Goal: Task Accomplishment & Management: Manage account settings

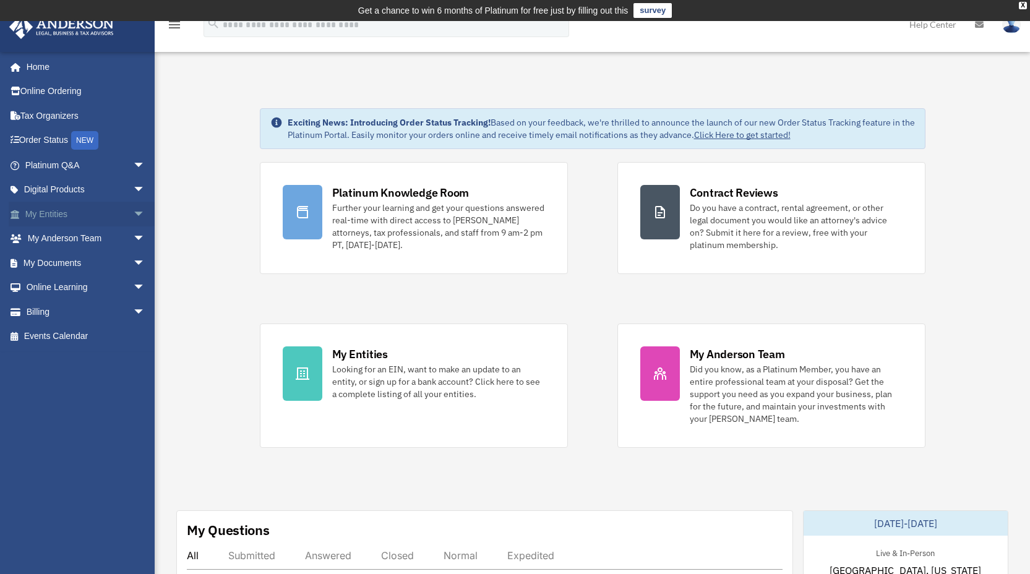
click at [133, 214] on span "arrow_drop_down" at bounding box center [145, 214] width 25 height 25
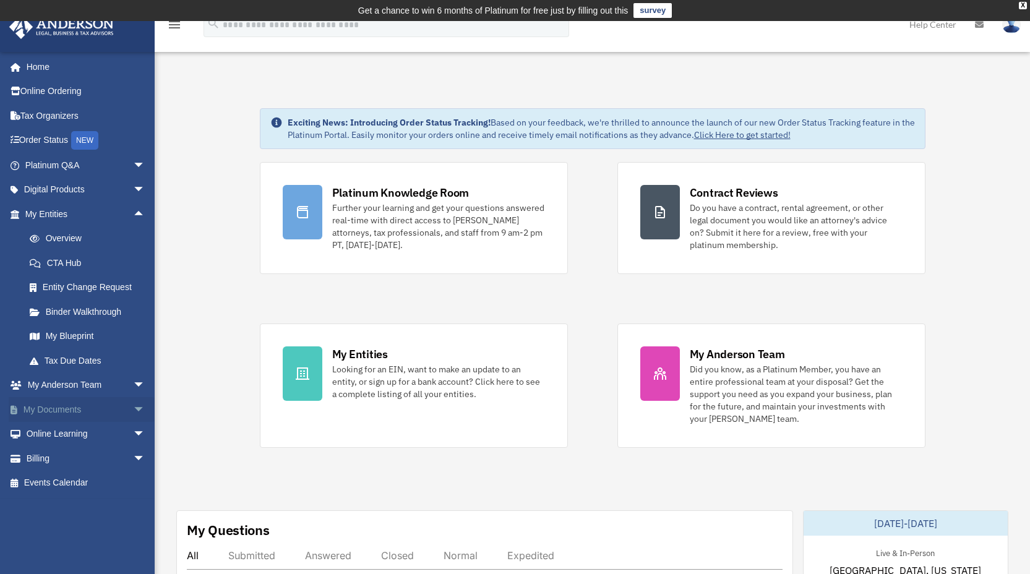
click at [133, 406] on span "arrow_drop_down" at bounding box center [145, 409] width 25 height 25
click at [69, 428] on link "Box" at bounding box center [90, 434] width 147 height 25
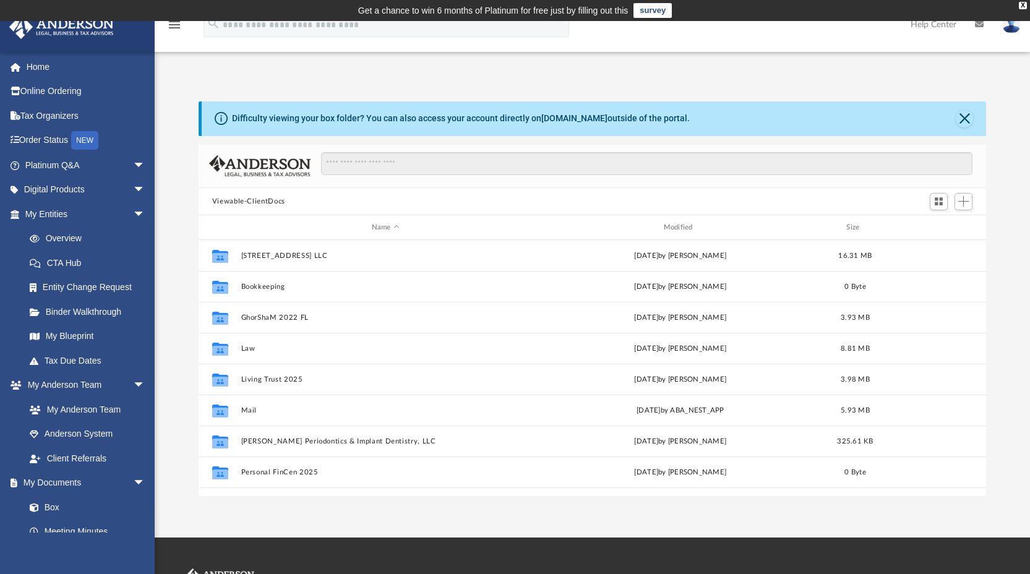
scroll to position [272, 778]
click at [133, 212] on span "arrow_drop_down" at bounding box center [145, 214] width 25 height 25
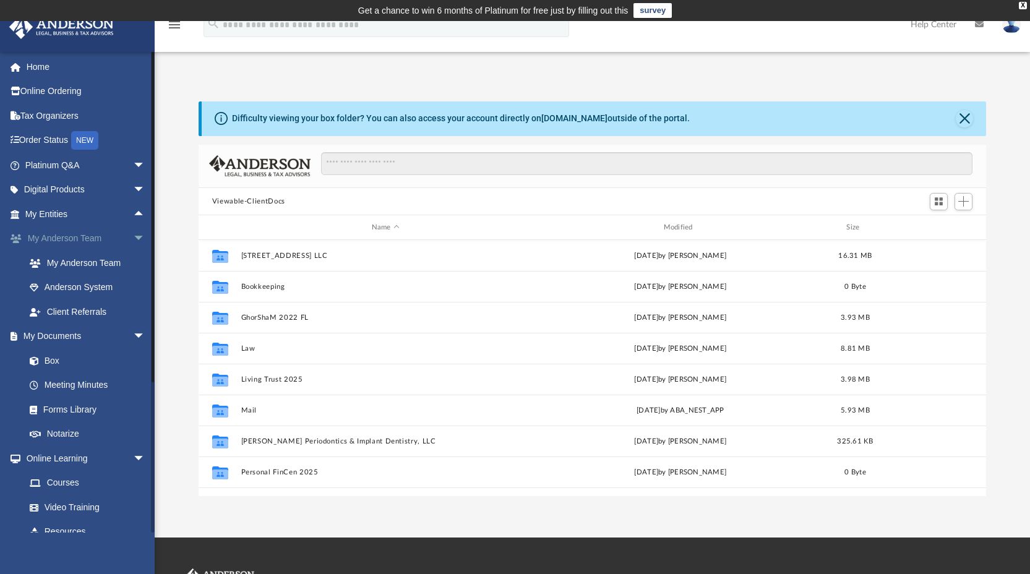
click at [69, 235] on link "My Anderson Team arrow_drop_down" at bounding box center [86, 238] width 155 height 25
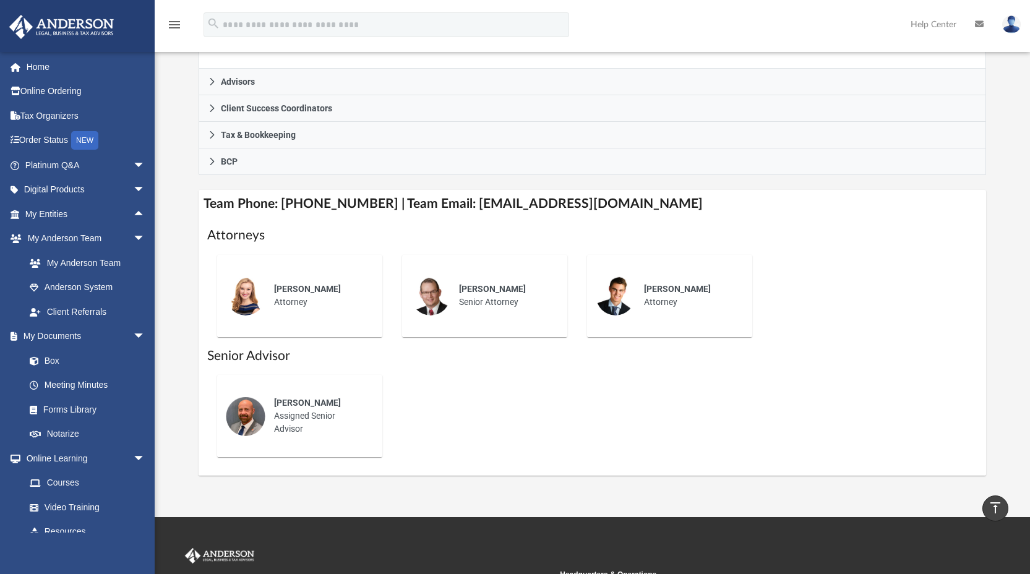
scroll to position [346, 0]
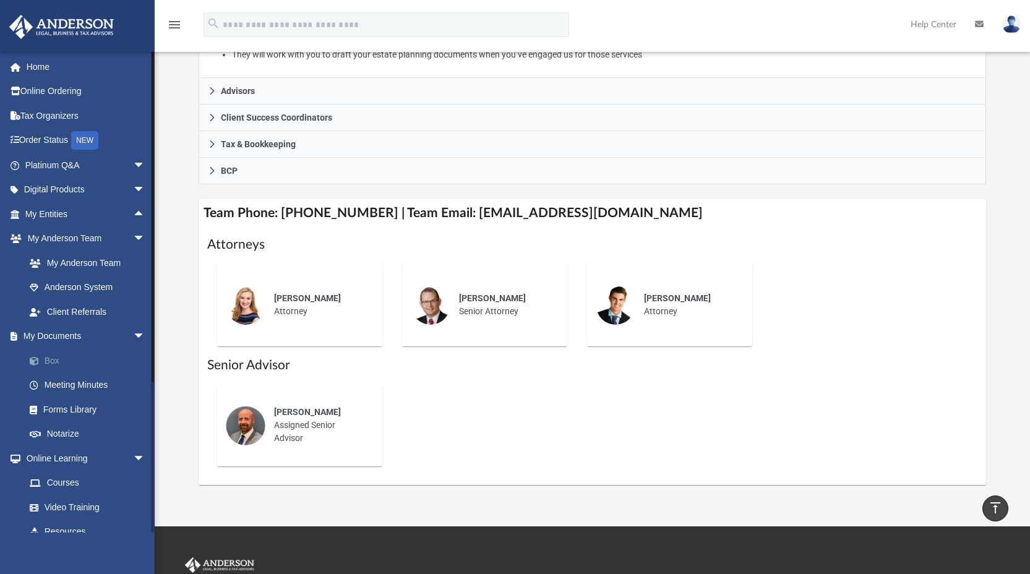
click at [47, 362] on link "Box" at bounding box center [90, 360] width 147 height 25
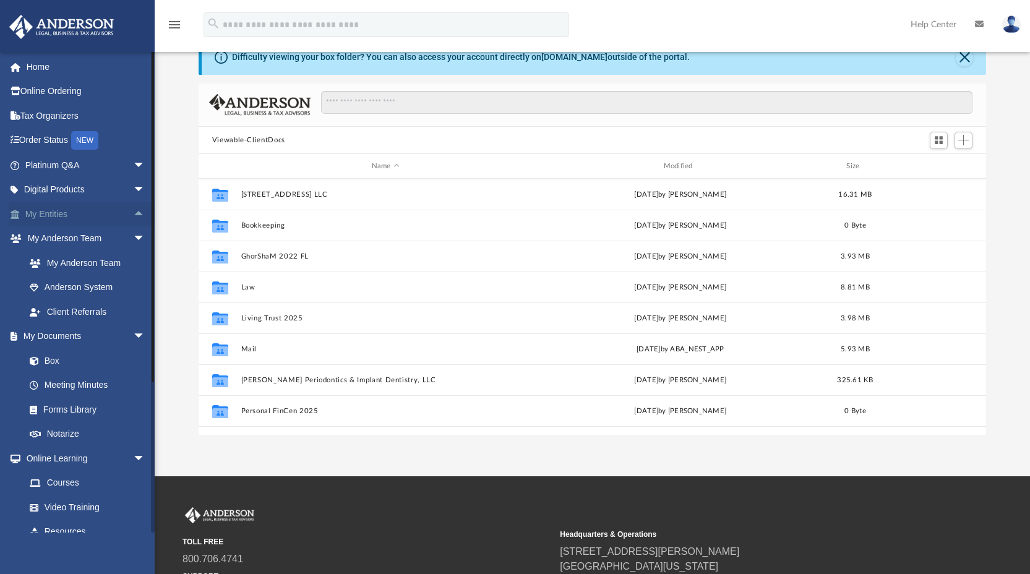
click at [133, 215] on span "arrow_drop_up" at bounding box center [145, 214] width 25 height 25
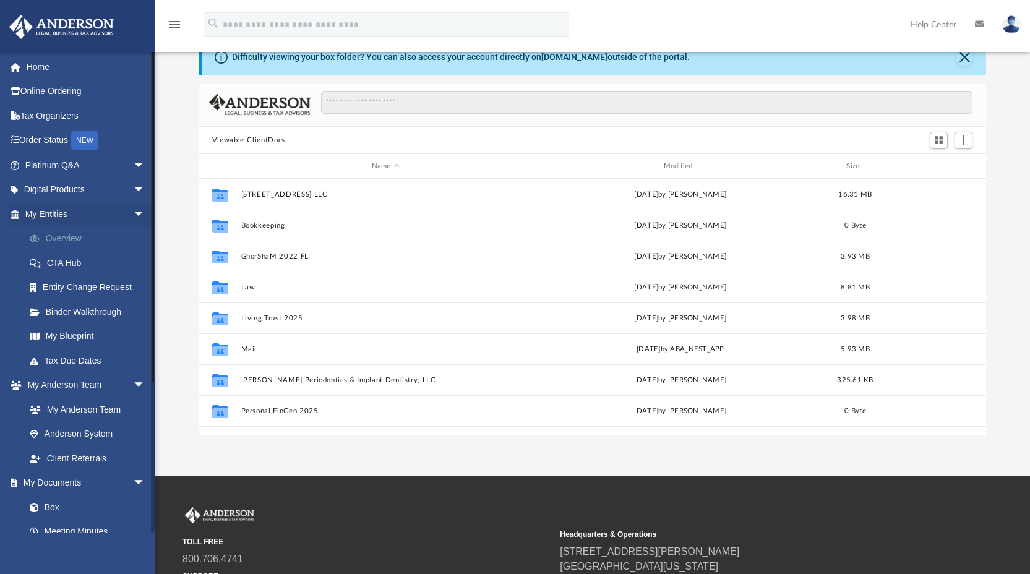
click at [72, 238] on link "Overview" at bounding box center [90, 238] width 147 height 25
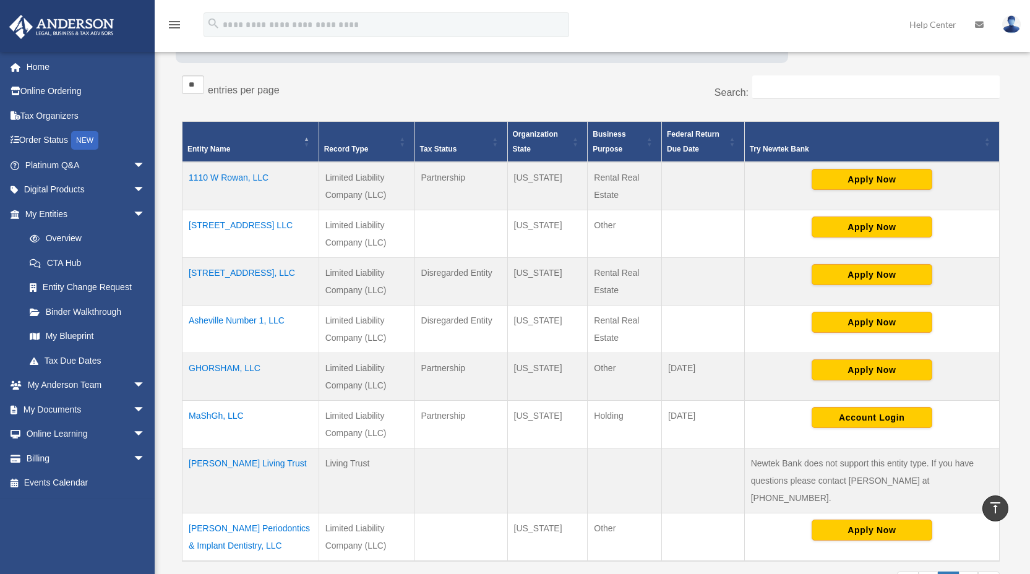
scroll to position [203, 0]
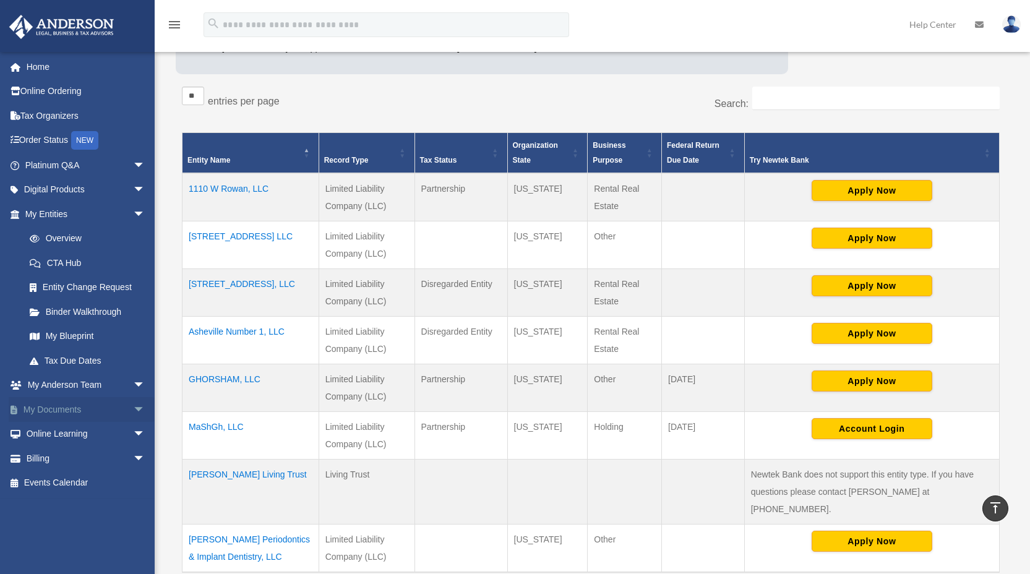
click at [133, 407] on span "arrow_drop_down" at bounding box center [145, 409] width 25 height 25
click at [46, 438] on link "Box" at bounding box center [90, 434] width 147 height 25
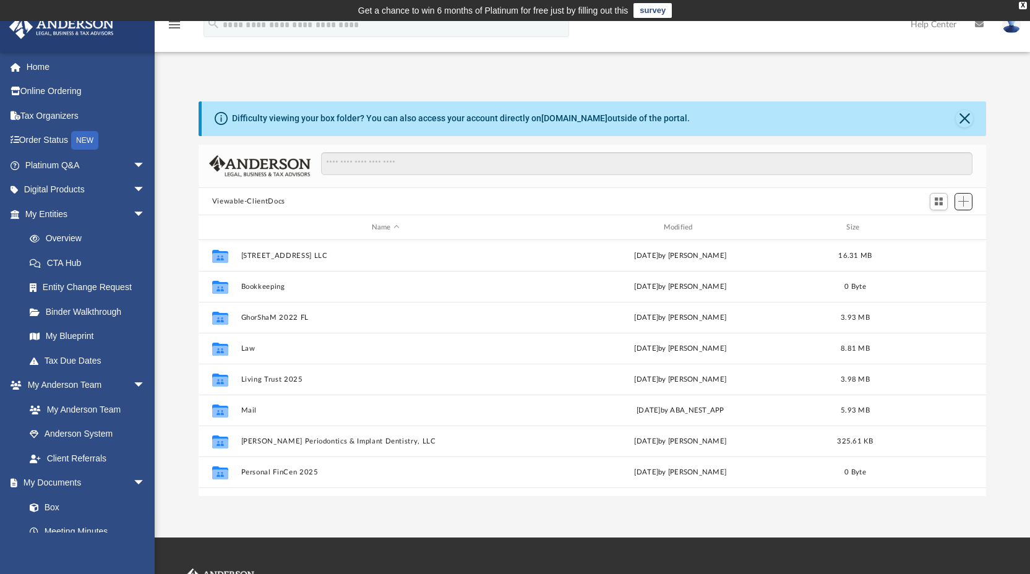
click at [964, 202] on span "Add" at bounding box center [963, 201] width 11 height 11
click at [950, 249] on li "New Folder" at bounding box center [946, 245] width 40 height 13
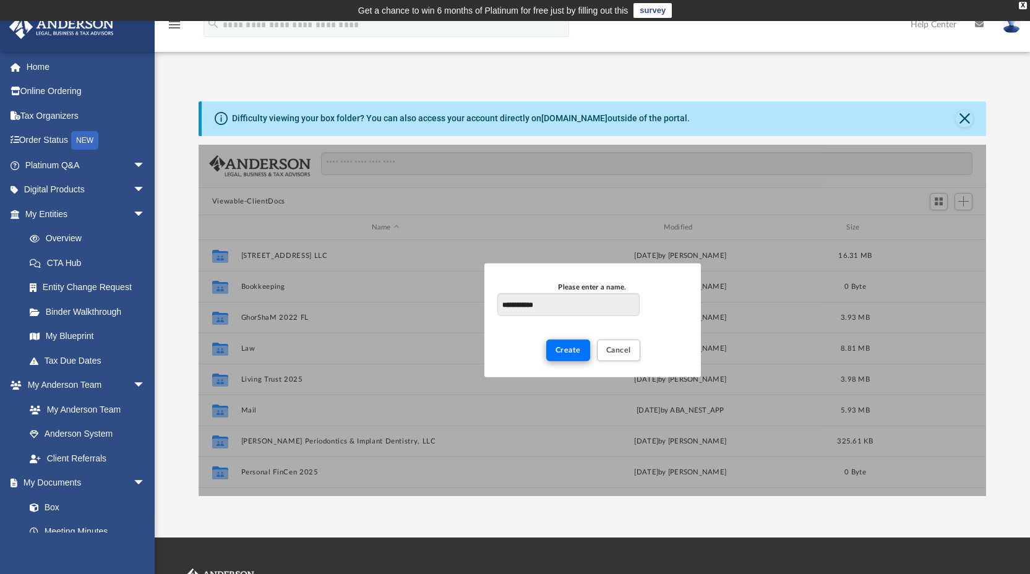
type input "**********"
click at [571, 349] on span "Create" at bounding box center [567, 349] width 25 height 7
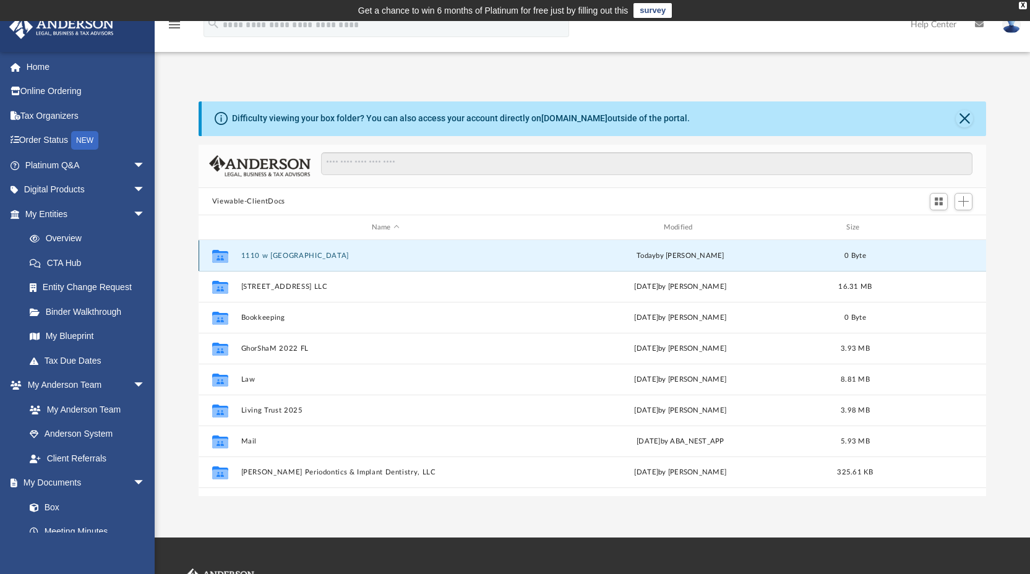
click at [284, 258] on button "1110 w Rowan" at bounding box center [385, 256] width 289 height 8
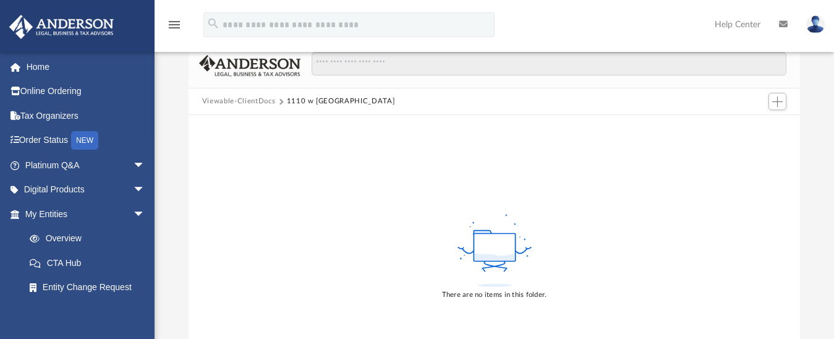
scroll to position [94, 0]
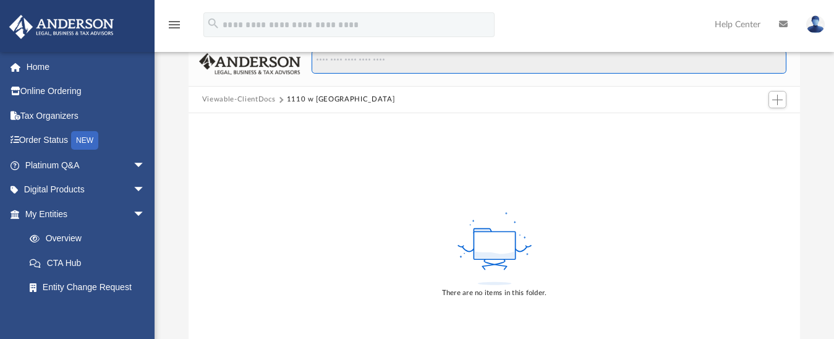
click at [356, 63] on input "Search files and folders" at bounding box center [549, 62] width 475 height 24
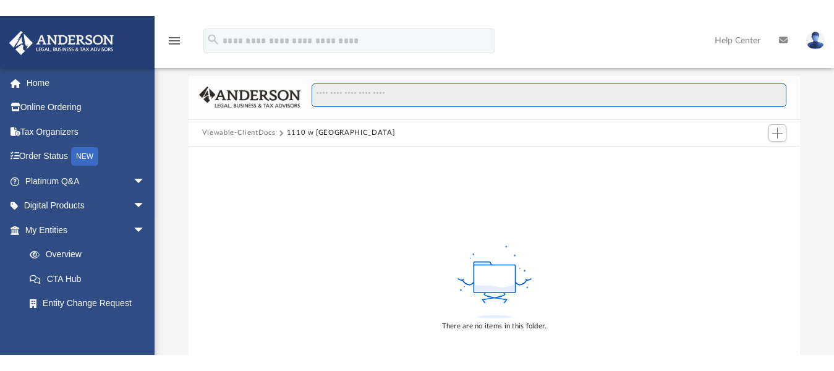
scroll to position [78, 0]
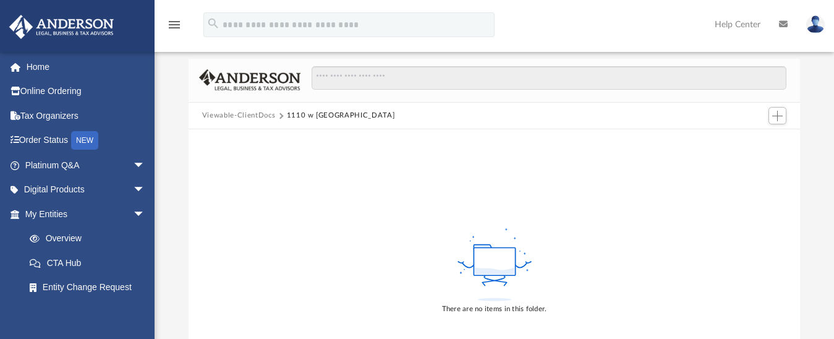
click at [348, 176] on div "There are no items in this folder." at bounding box center [495, 269] width 612 height 281
click at [494, 291] on icon at bounding box center [495, 265] width 80 height 78
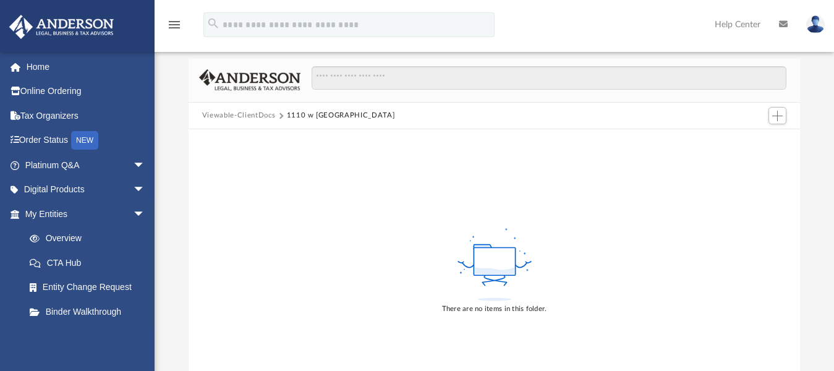
click at [556, 286] on div "There are no items in this folder." at bounding box center [495, 269] width 612 height 281
click at [494, 299] on ellipse at bounding box center [494, 299] width 34 height 3
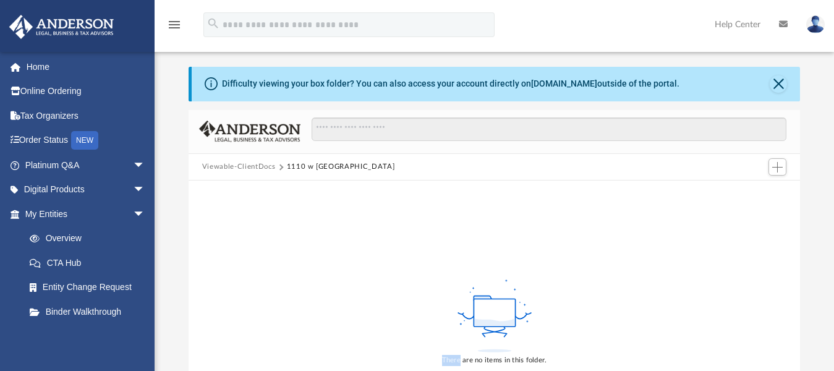
scroll to position [74, 0]
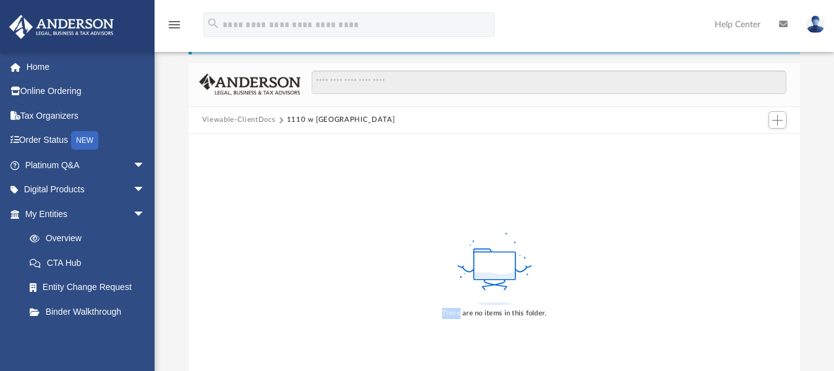
click at [318, 122] on button "1110 w Rowan" at bounding box center [341, 119] width 108 height 11
click at [777, 119] on span "Add" at bounding box center [777, 120] width 11 height 11
click at [756, 147] on li "Upload" at bounding box center [760, 144] width 40 height 13
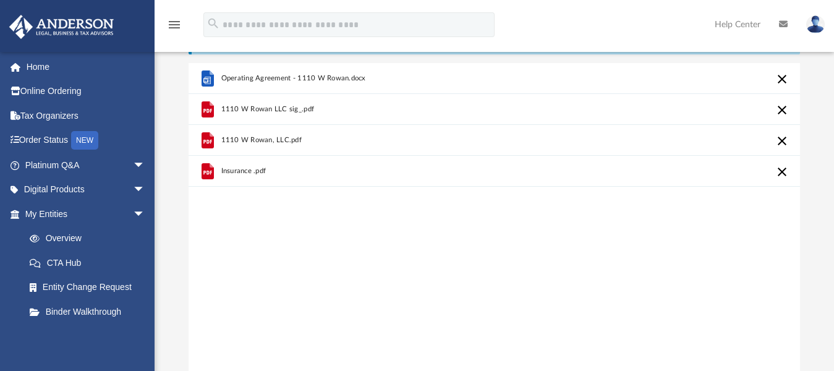
scroll to position [0, 0]
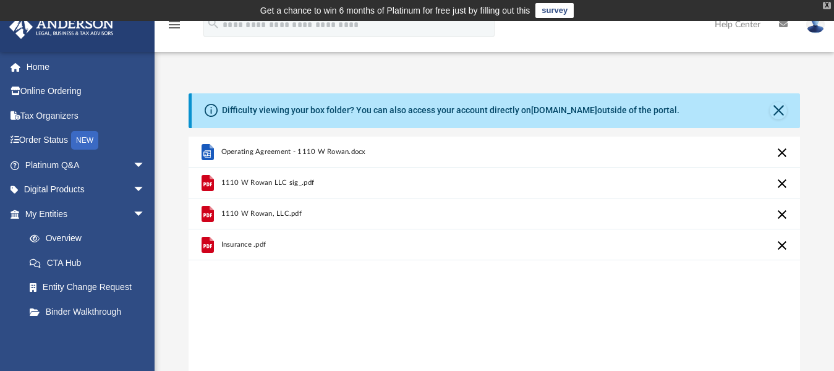
click at [829, 4] on div "X" at bounding box center [827, 5] width 8 height 7
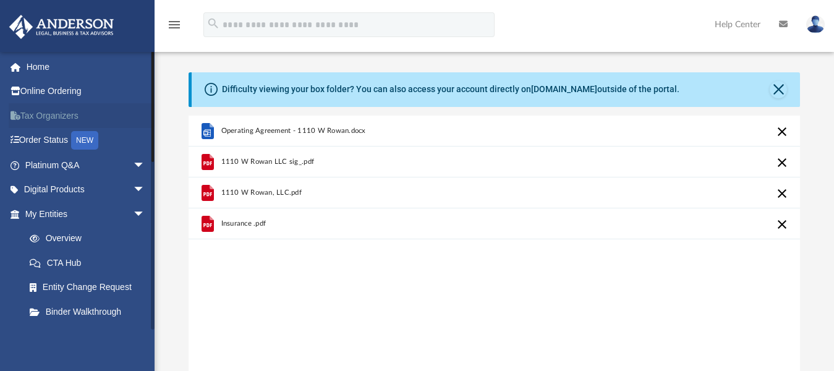
click at [34, 118] on link "Tax Organizers" at bounding box center [86, 115] width 155 height 25
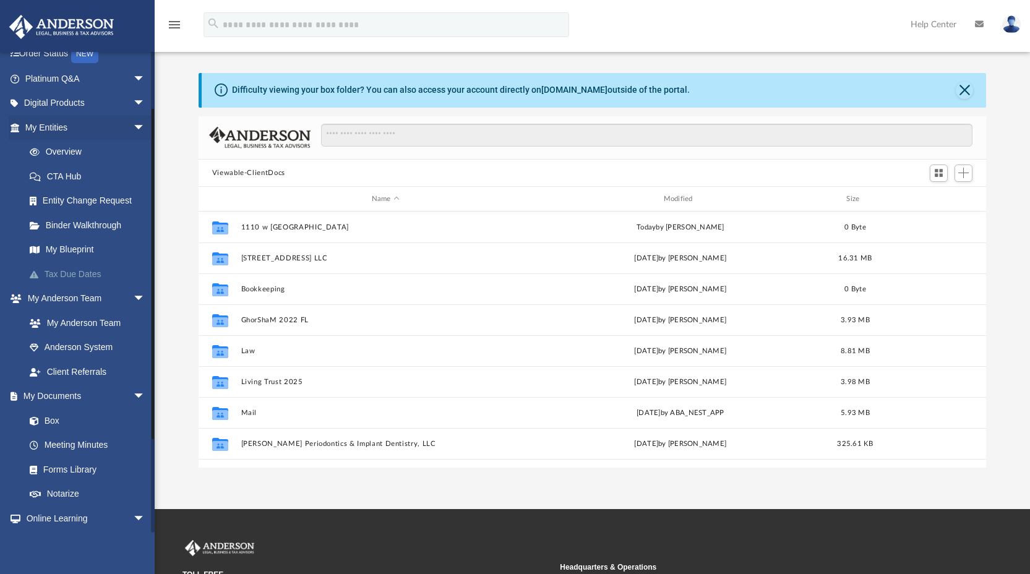
scroll to position [88, 0]
click at [47, 420] on link "Box" at bounding box center [90, 419] width 147 height 25
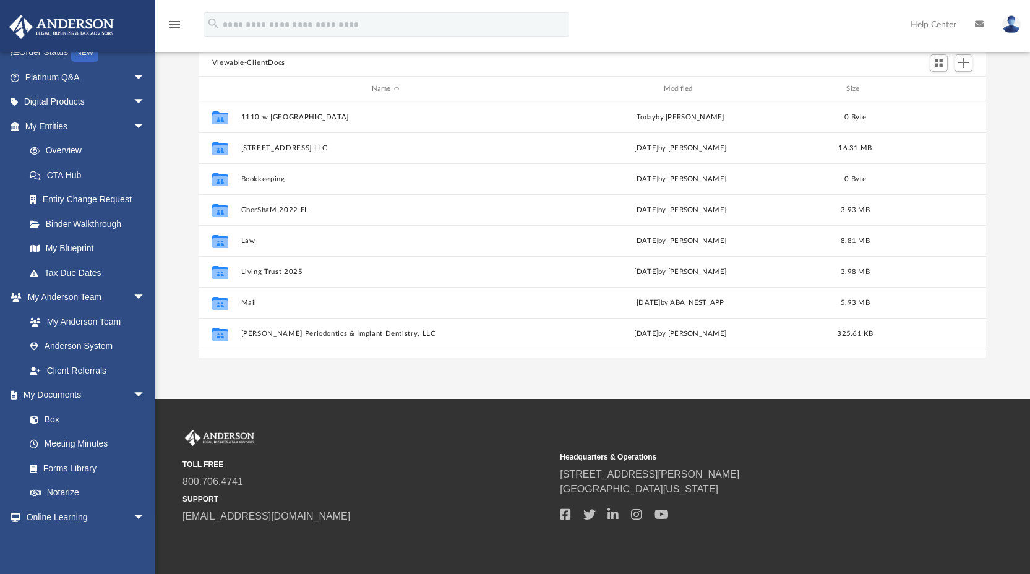
scroll to position [0, 0]
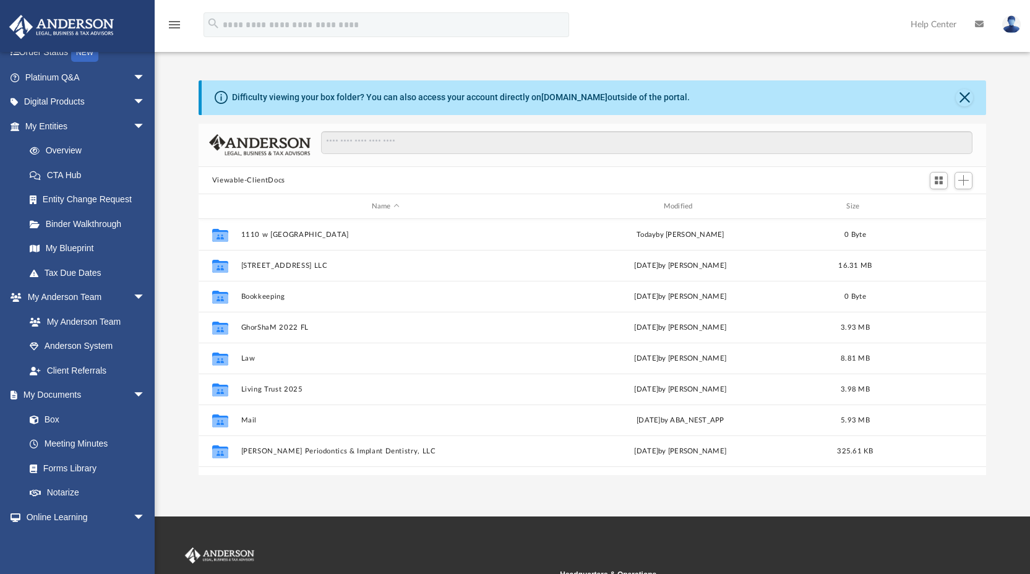
click at [246, 179] on button "Viewable-ClientDocs" at bounding box center [248, 180] width 73 height 11
click at [965, 98] on button "Close" at bounding box center [964, 97] width 17 height 17
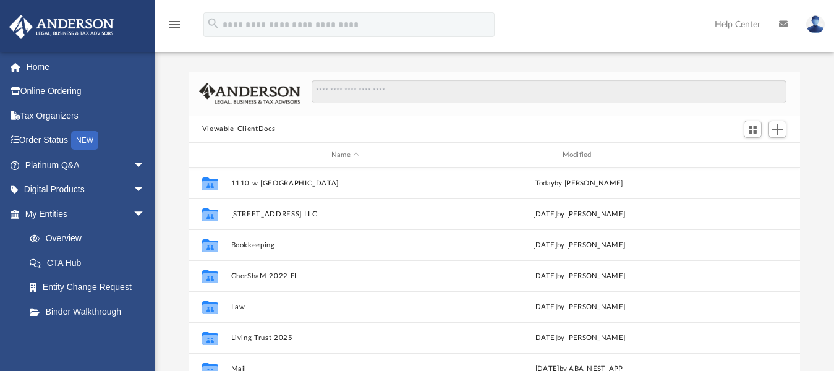
click at [174, 28] on icon "menu" at bounding box center [174, 24] width 15 height 15
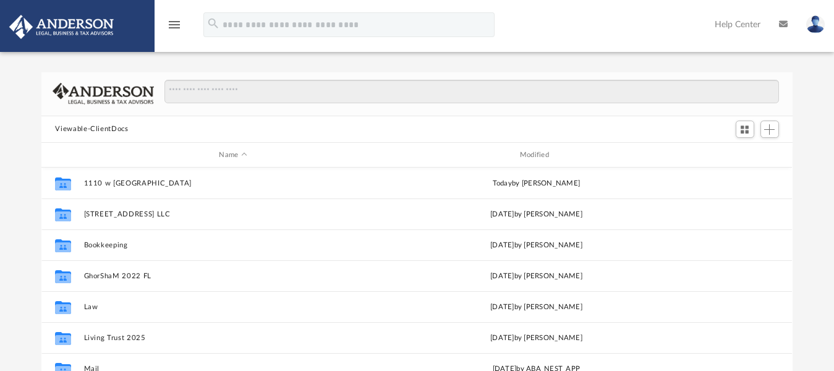
scroll to position [272, 742]
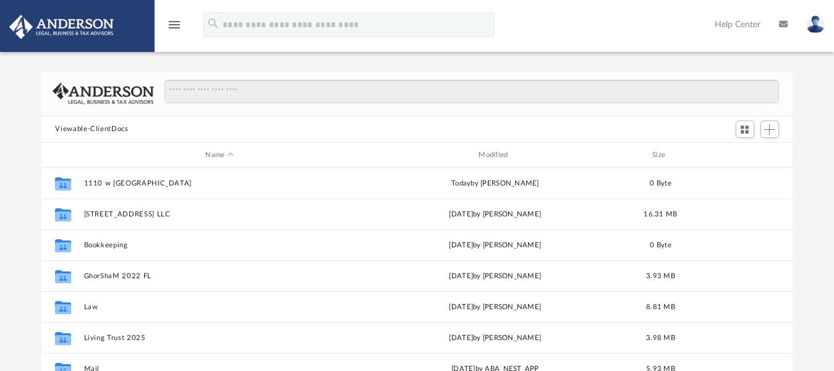
click at [181, 24] on icon "menu" at bounding box center [174, 24] width 15 height 15
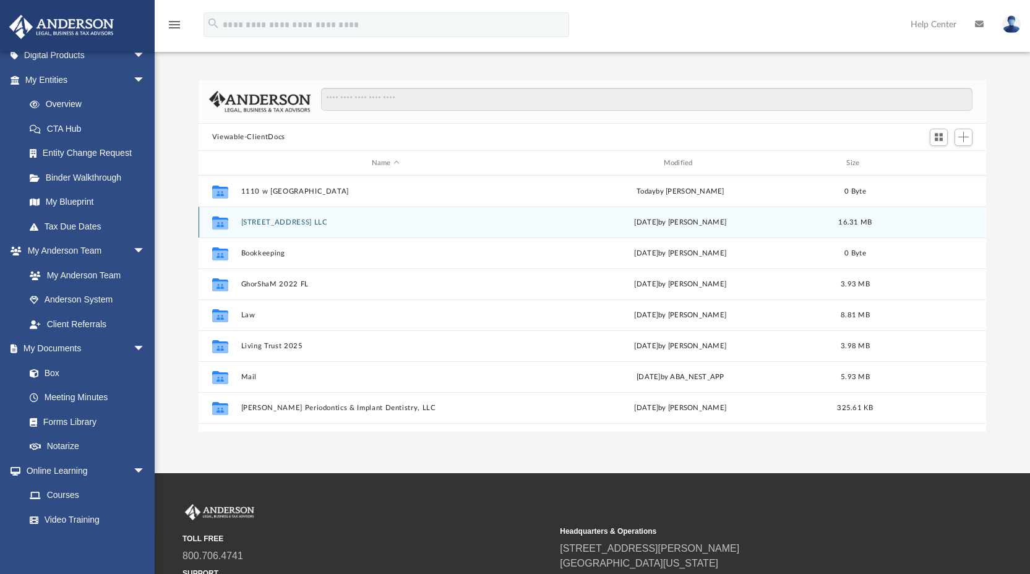
scroll to position [200, 0]
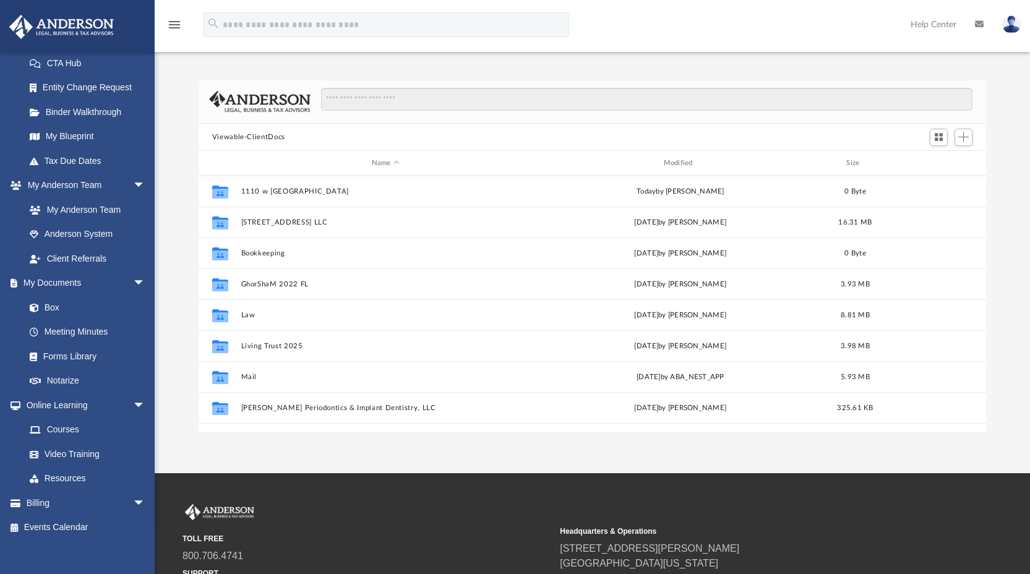
click at [175, 22] on icon "menu" at bounding box center [174, 24] width 15 height 15
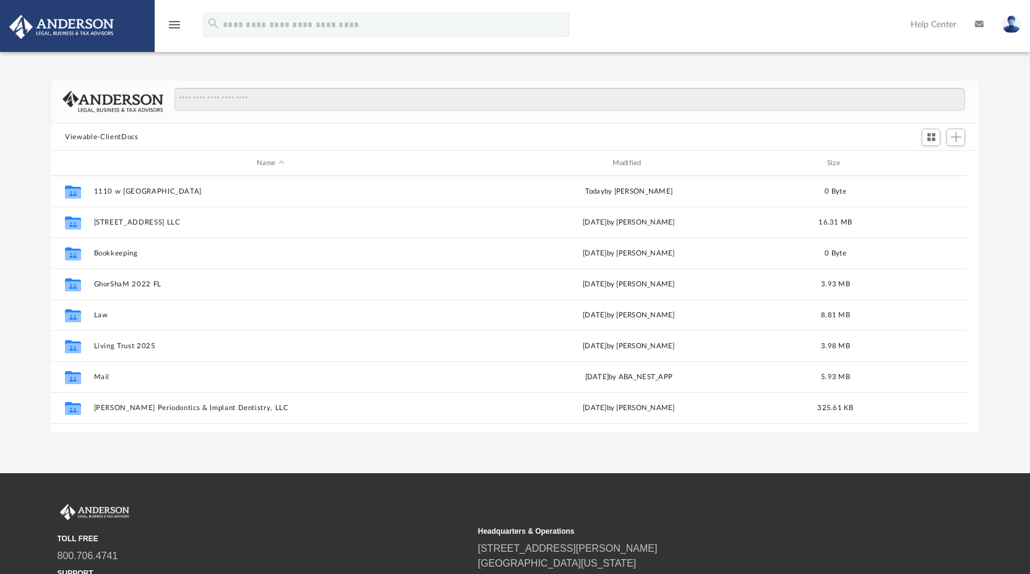
scroll to position [272, 917]
click at [175, 22] on icon "menu" at bounding box center [174, 24] width 15 height 15
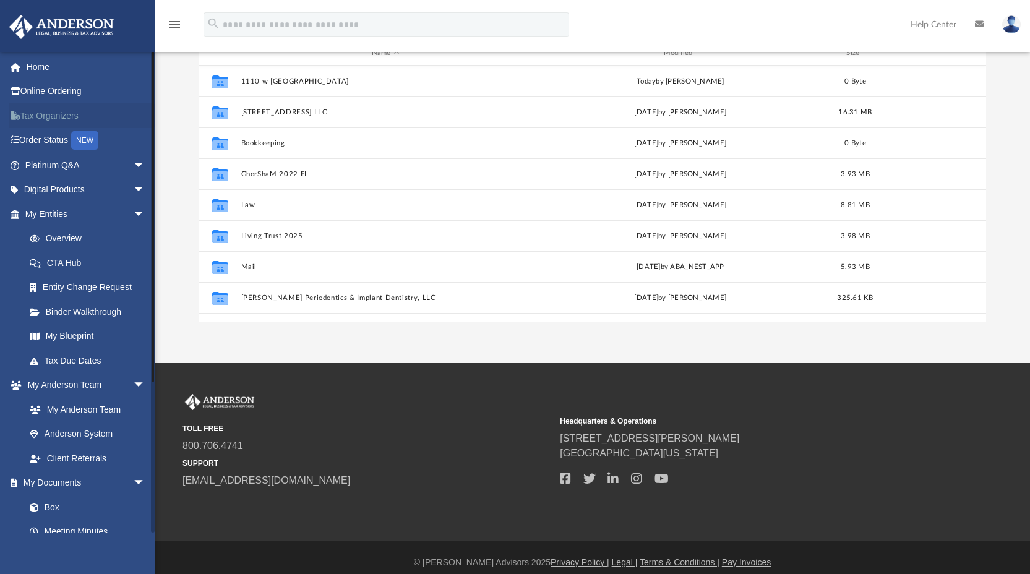
scroll to position [0, 0]
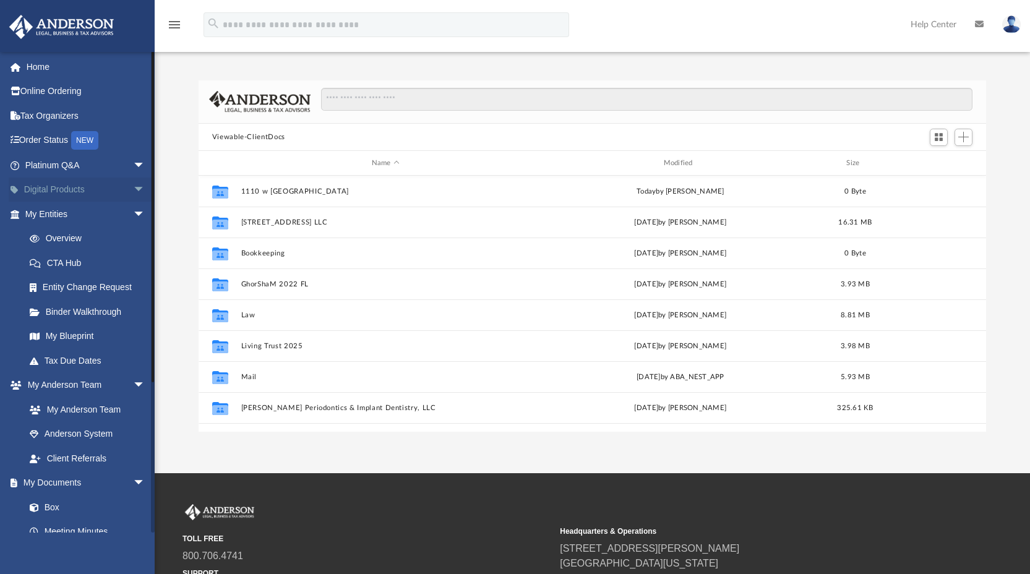
click at [133, 188] on span "arrow_drop_down" at bounding box center [145, 190] width 25 height 25
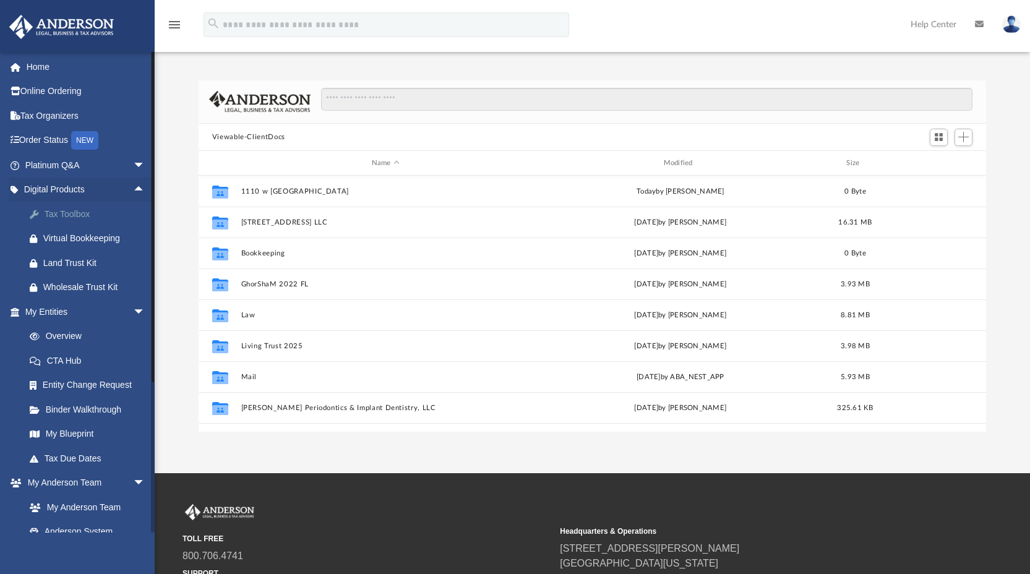
click at [70, 218] on div "Tax Toolbox" at bounding box center [95, 214] width 105 height 15
click at [62, 212] on div "Tax Toolbox" at bounding box center [95, 214] width 105 height 15
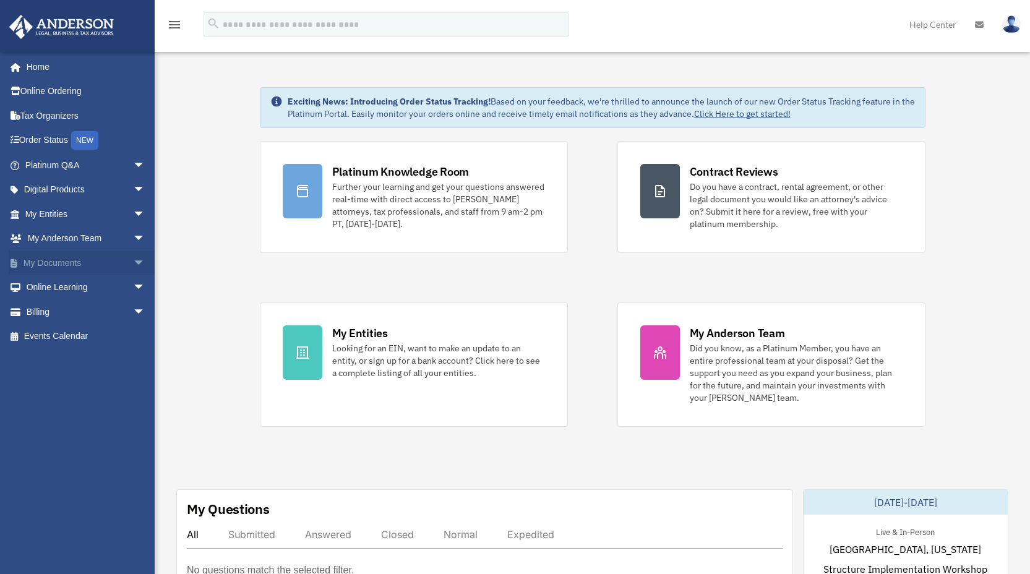
click at [133, 262] on span "arrow_drop_down" at bounding box center [145, 262] width 25 height 25
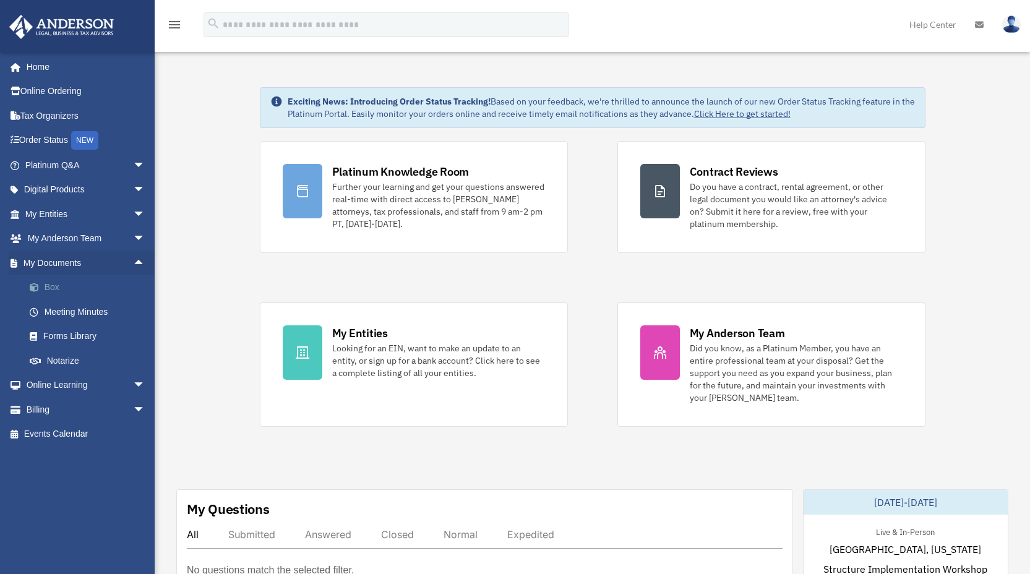
click at [51, 289] on link "Box" at bounding box center [90, 287] width 147 height 25
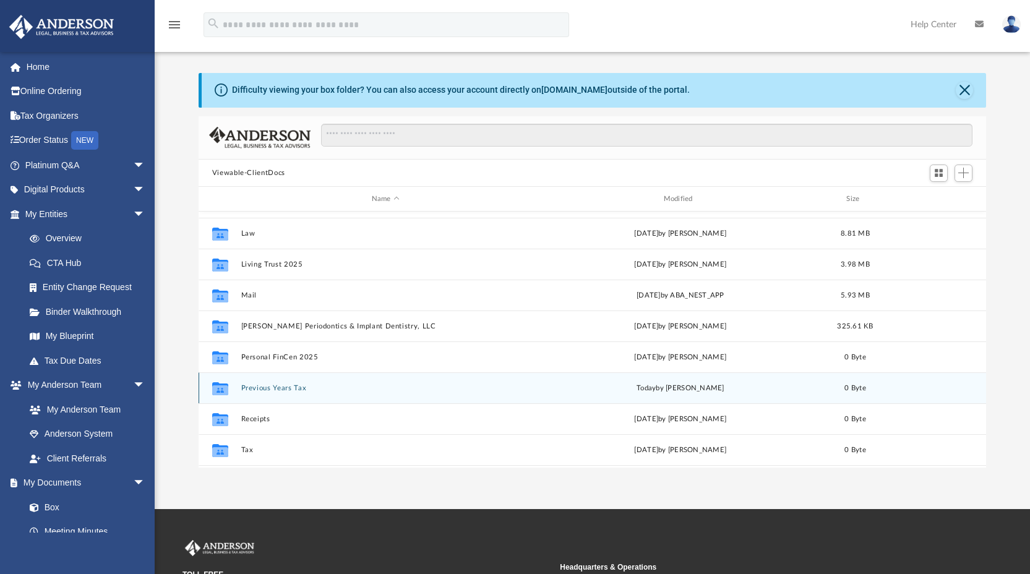
scroll to position [145, 0]
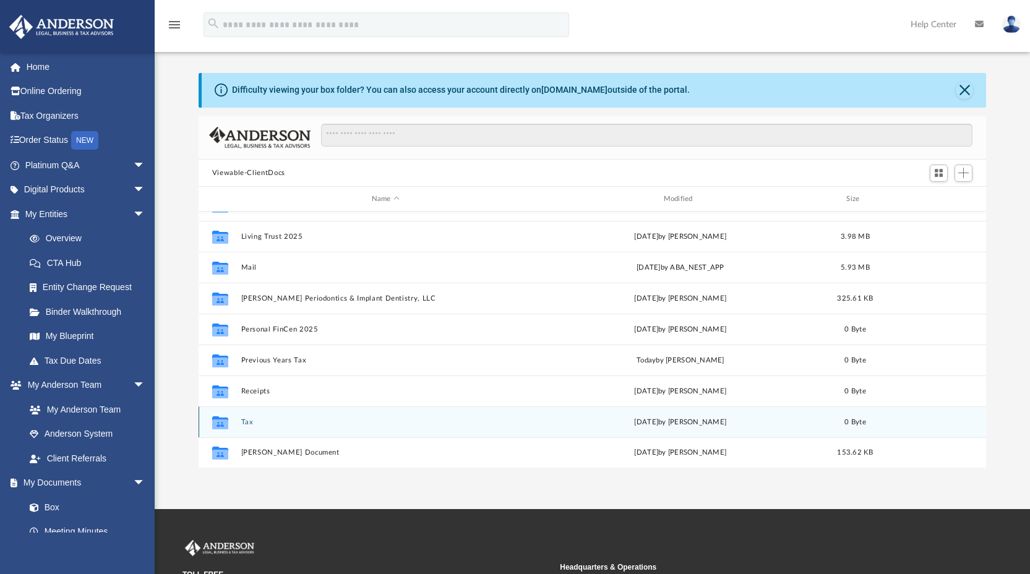
click at [217, 424] on icon "grid" at bounding box center [220, 422] width 16 height 13
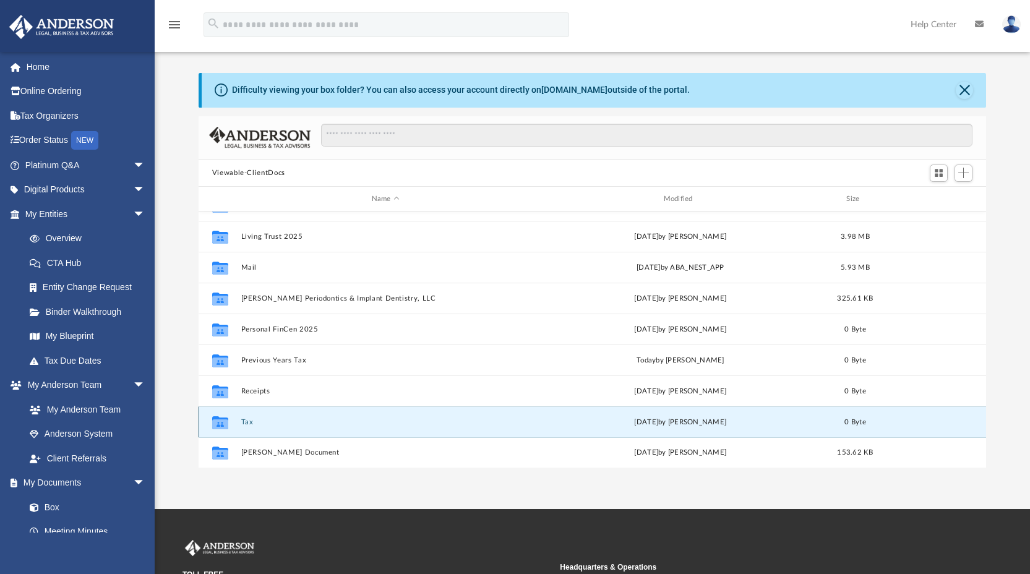
click at [217, 424] on icon "grid" at bounding box center [220, 422] width 16 height 13
click at [325, 426] on div "Collaborated Folder Tax [DATE] by [PERSON_NAME] 0 Byte" at bounding box center [593, 421] width 788 height 31
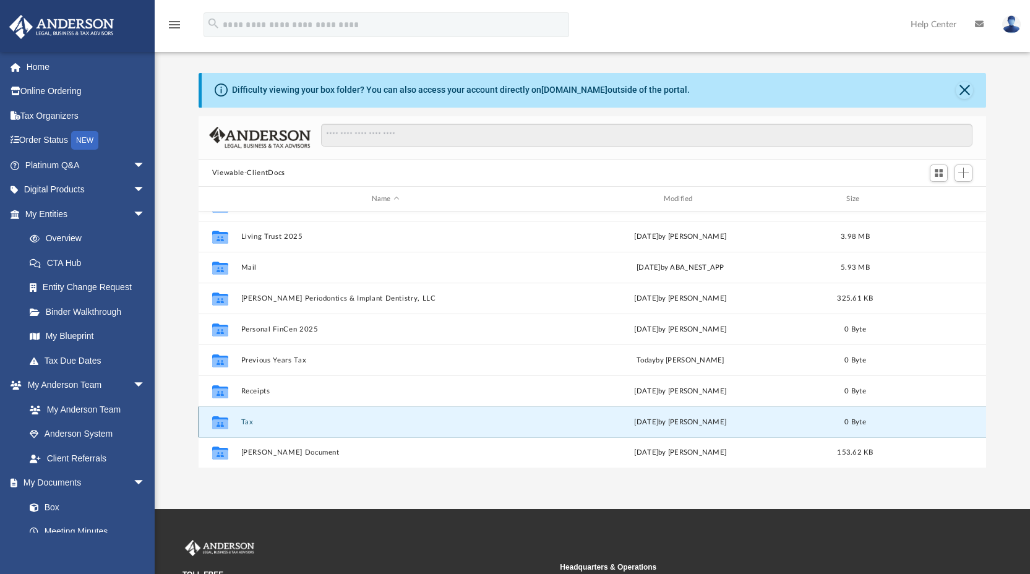
click at [229, 421] on icon "Collaborated Folder" at bounding box center [220, 423] width 20 height 20
click at [671, 425] on div "[DATE] by [PERSON_NAME]" at bounding box center [680, 422] width 289 height 11
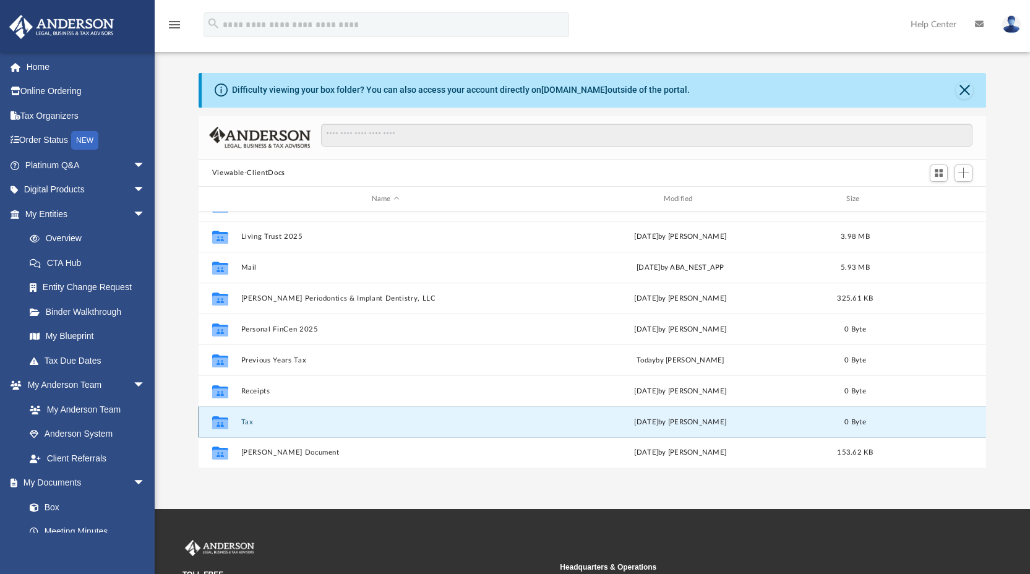
click at [671, 425] on div "[DATE] by [PERSON_NAME]" at bounding box center [680, 422] width 289 height 11
click at [616, 428] on div "Collaborated Folder Tax [DATE] by [PERSON_NAME] 0 Byte" at bounding box center [593, 421] width 788 height 31
click at [617, 428] on div "Collaborated Folder Tax [DATE] by [PERSON_NAME] 0 Byte" at bounding box center [593, 421] width 788 height 31
click at [254, 421] on button "Tax" at bounding box center [385, 422] width 289 height 8
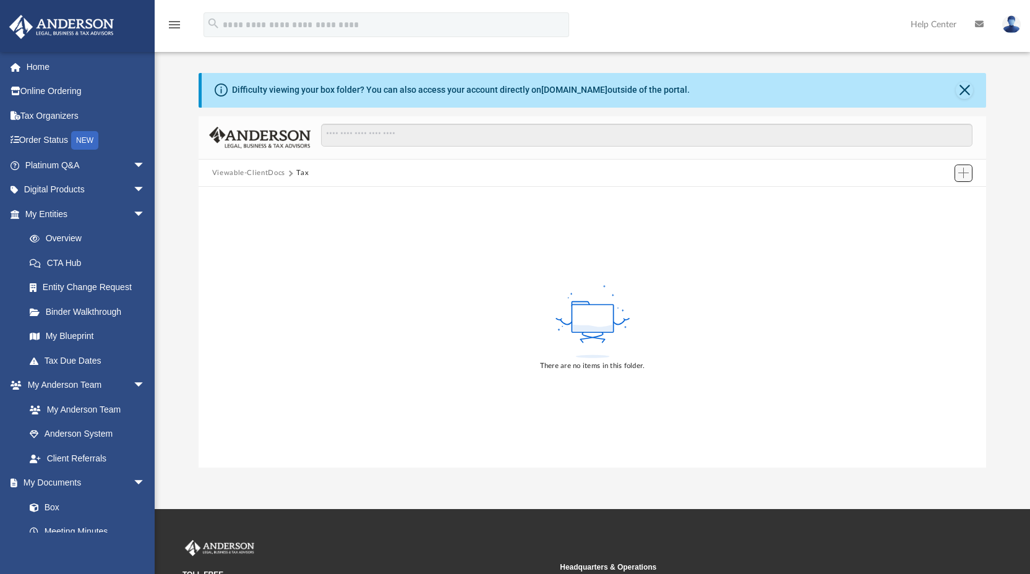
click at [962, 173] on span "Add" at bounding box center [963, 173] width 11 height 11
click at [945, 199] on li "Upload" at bounding box center [946, 197] width 40 height 13
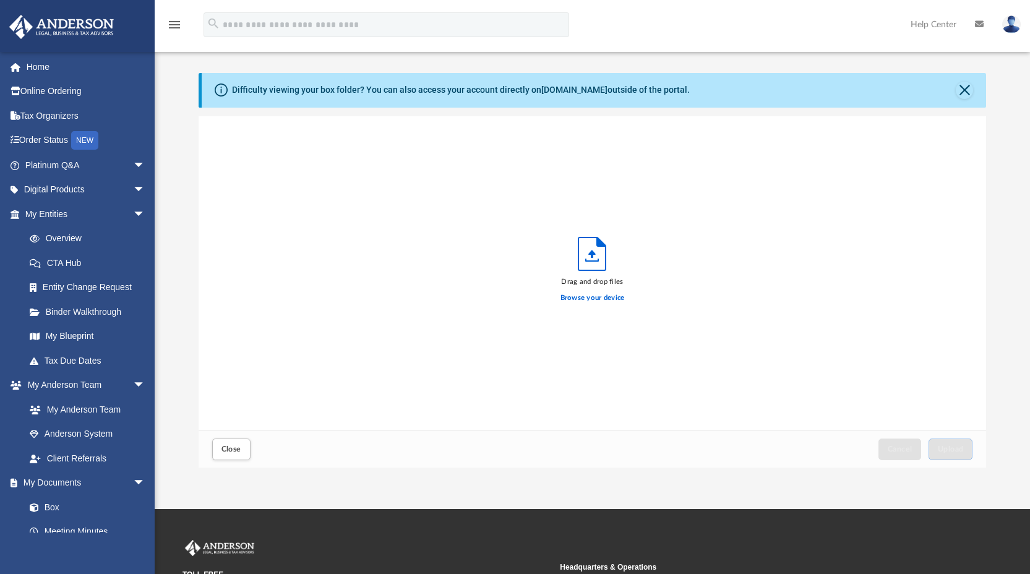
scroll to position [304, 778]
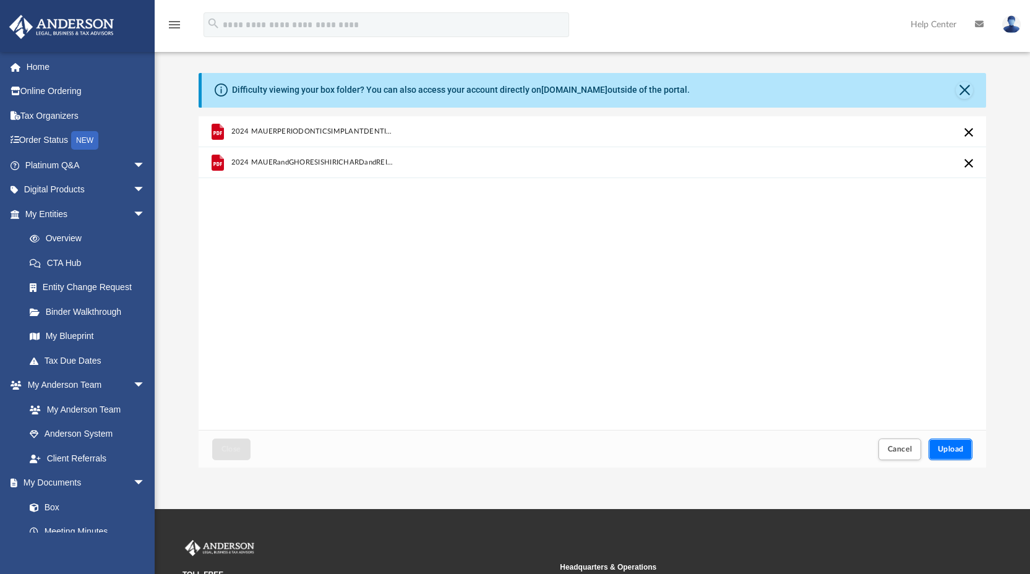
click at [948, 450] on span "Upload" at bounding box center [951, 448] width 26 height 7
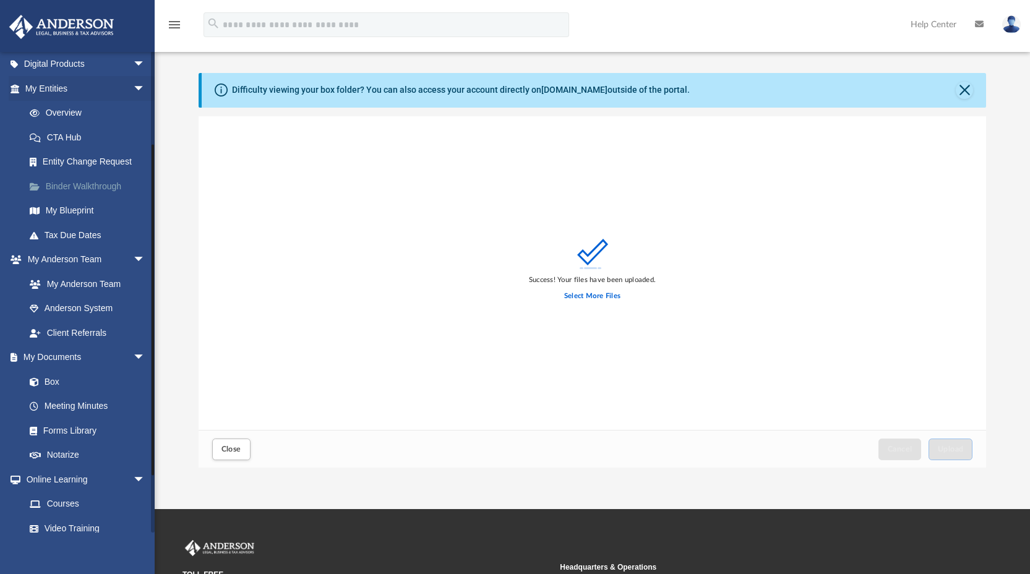
scroll to position [130, 0]
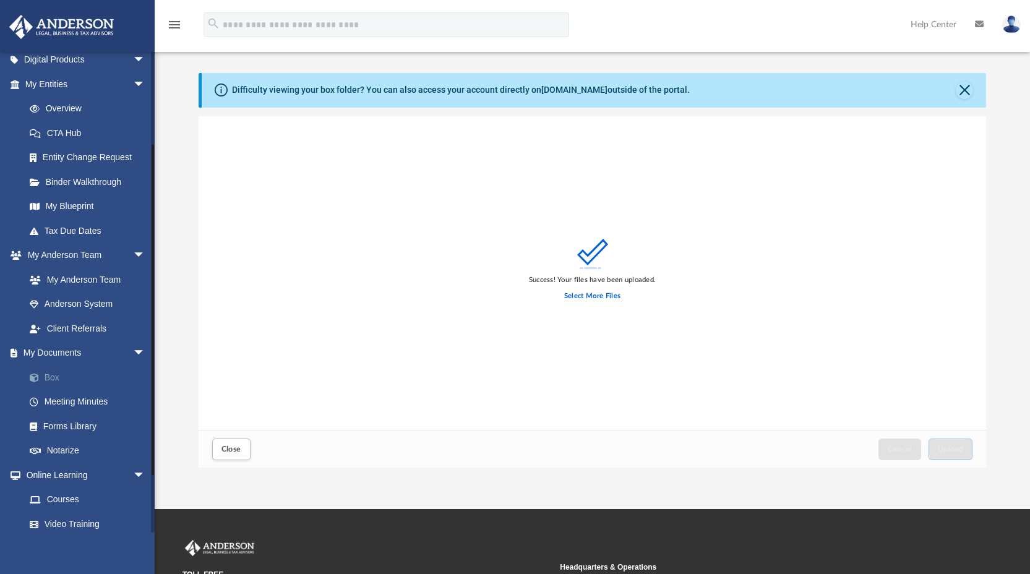
click at [57, 377] on link "Box" at bounding box center [90, 377] width 147 height 25
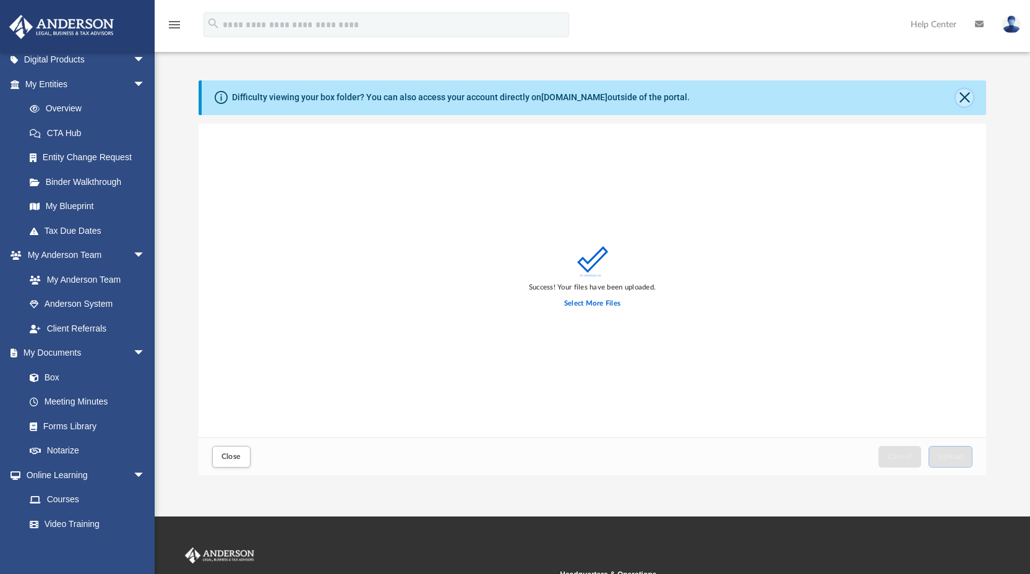
click at [965, 91] on button "Close" at bounding box center [964, 97] width 17 height 17
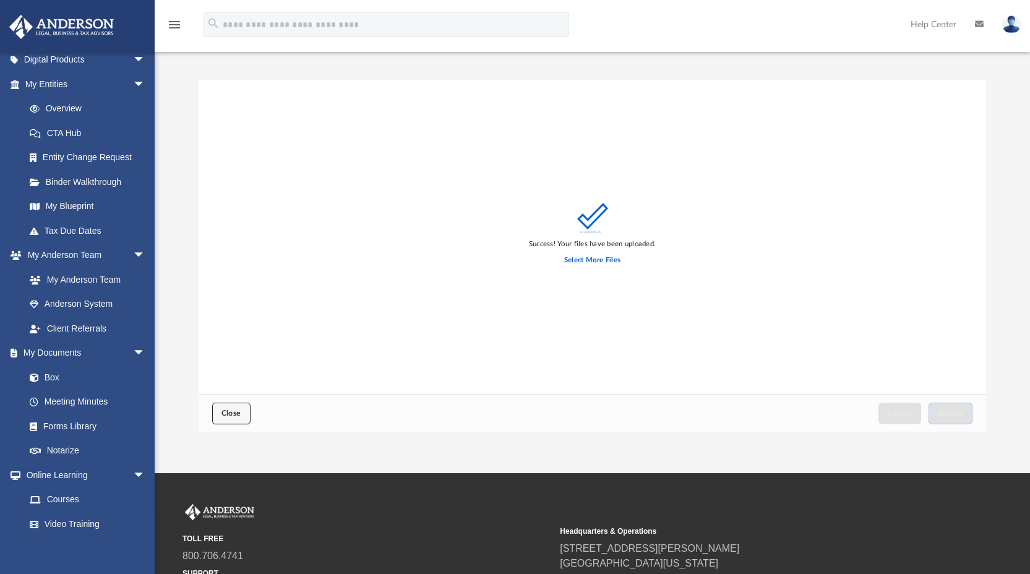
click at [228, 409] on span "Close" at bounding box center [231, 412] width 20 height 7
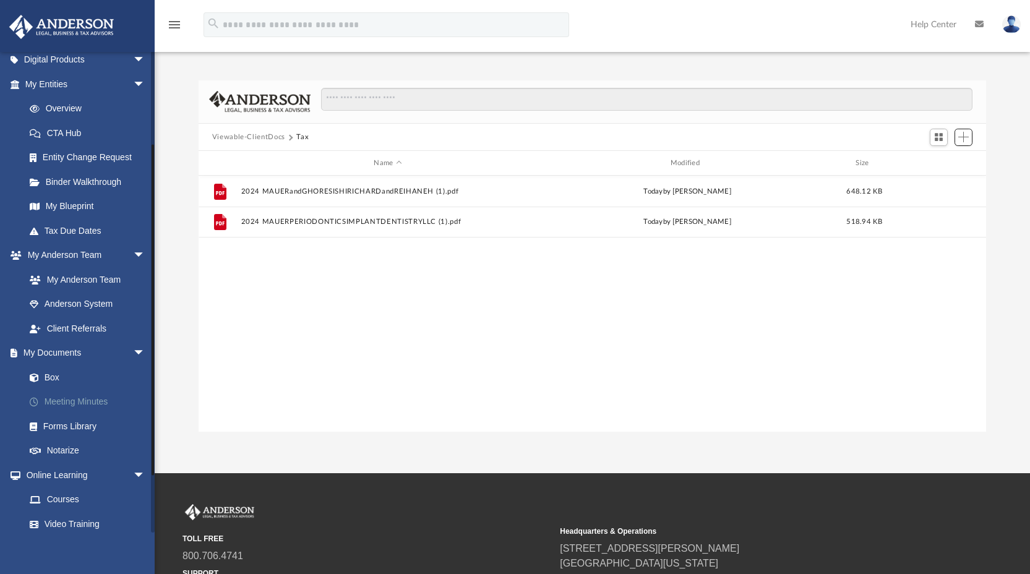
scroll to position [272, 778]
click at [59, 379] on link "Box" at bounding box center [90, 377] width 147 height 25
click at [55, 379] on link "Box" at bounding box center [90, 377] width 147 height 25
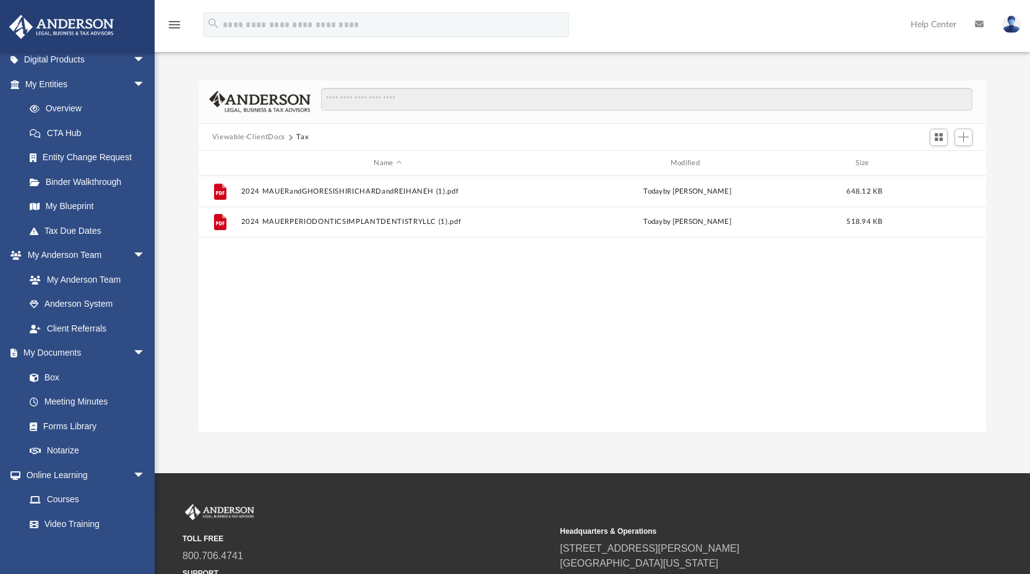
click at [256, 136] on button "Viewable-ClientDocs" at bounding box center [248, 137] width 73 height 11
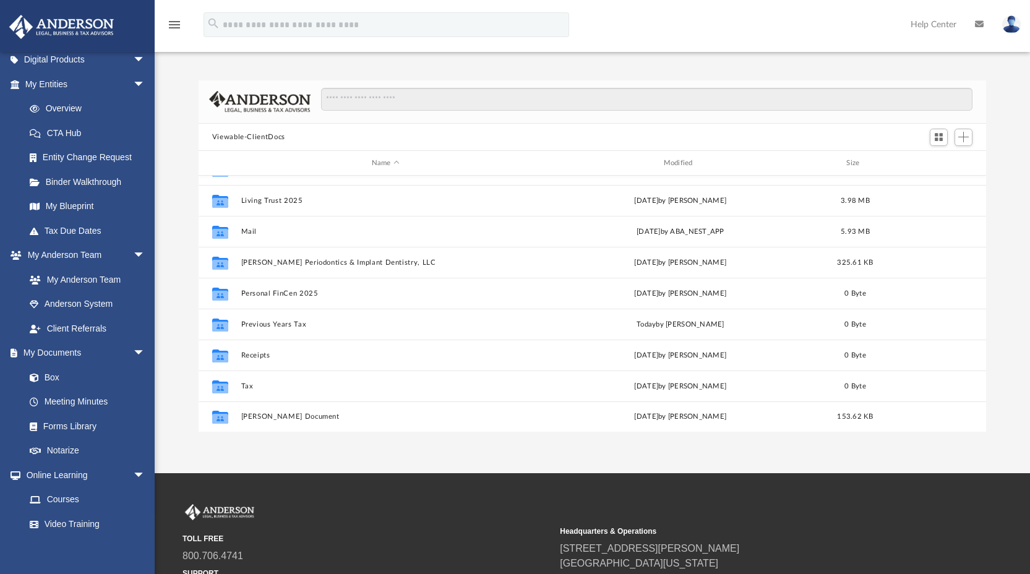
scroll to position [5, 0]
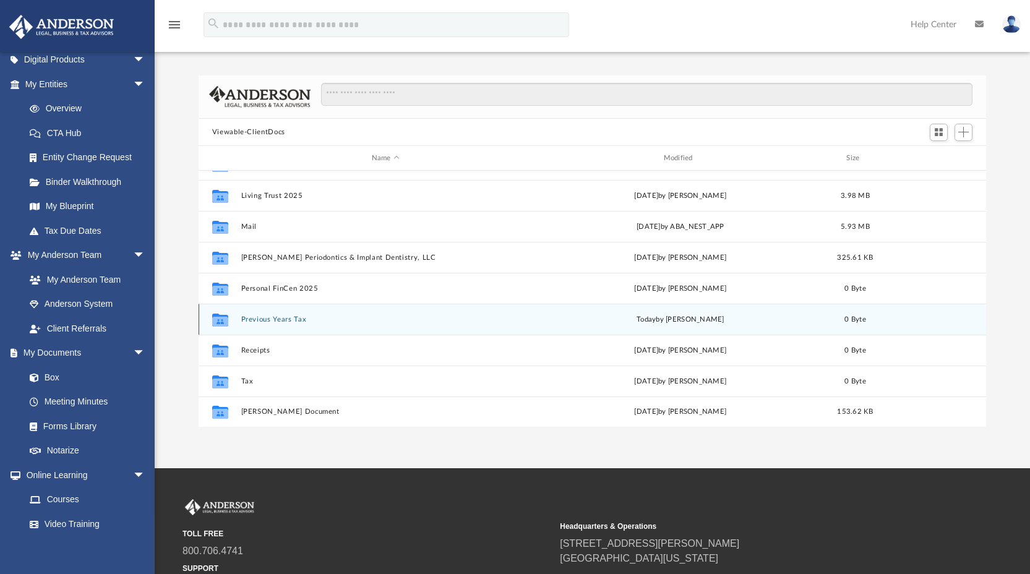
click at [262, 321] on button "Previous Years Tax" at bounding box center [385, 319] width 289 height 8
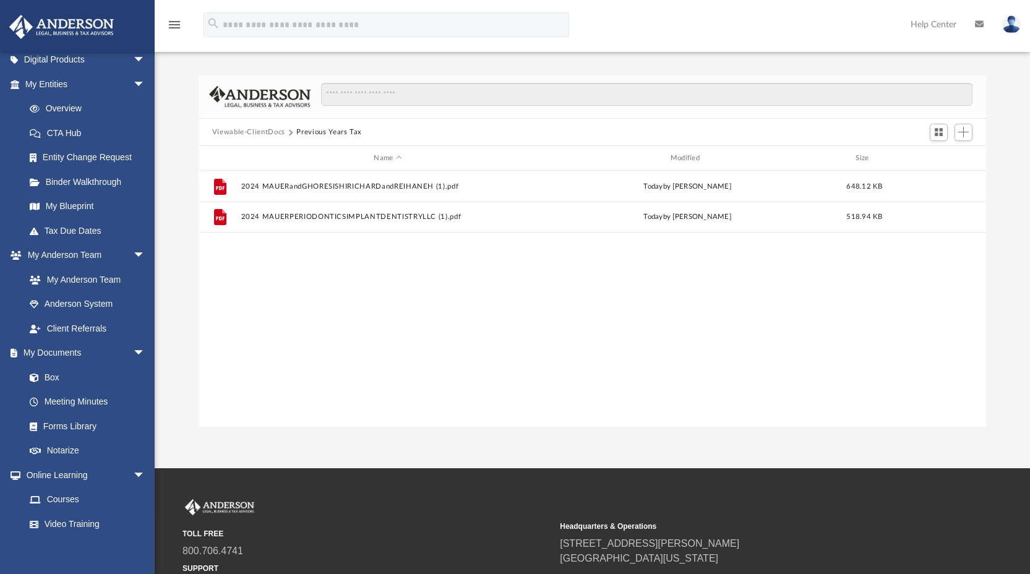
scroll to position [0, 0]
click at [55, 374] on link "Box" at bounding box center [90, 377] width 147 height 25
click at [256, 134] on button "Viewable-ClientDocs" at bounding box center [248, 132] width 73 height 11
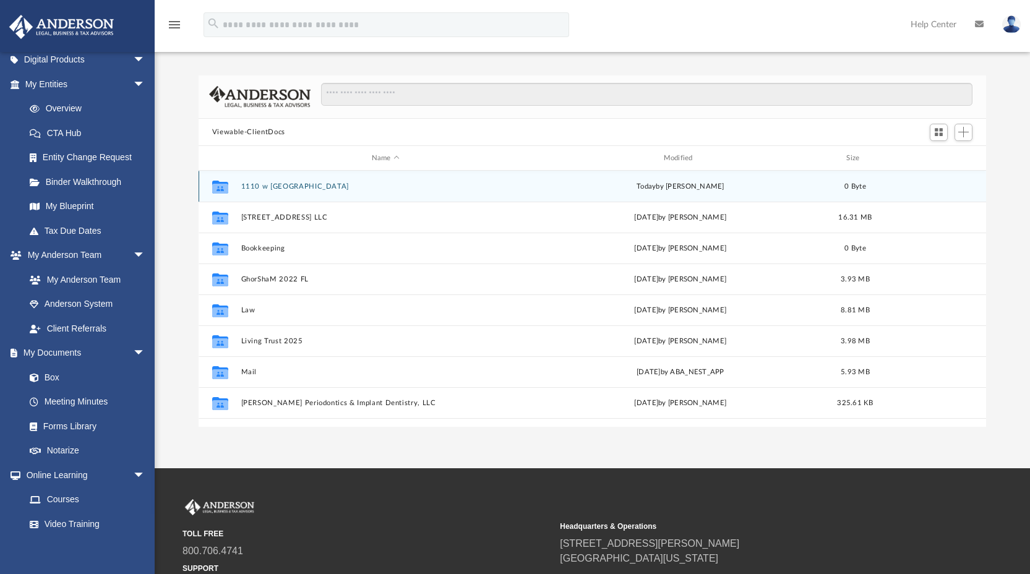
click at [273, 184] on button "1110 w [GEOGRAPHIC_DATA]" at bounding box center [385, 186] width 289 height 8
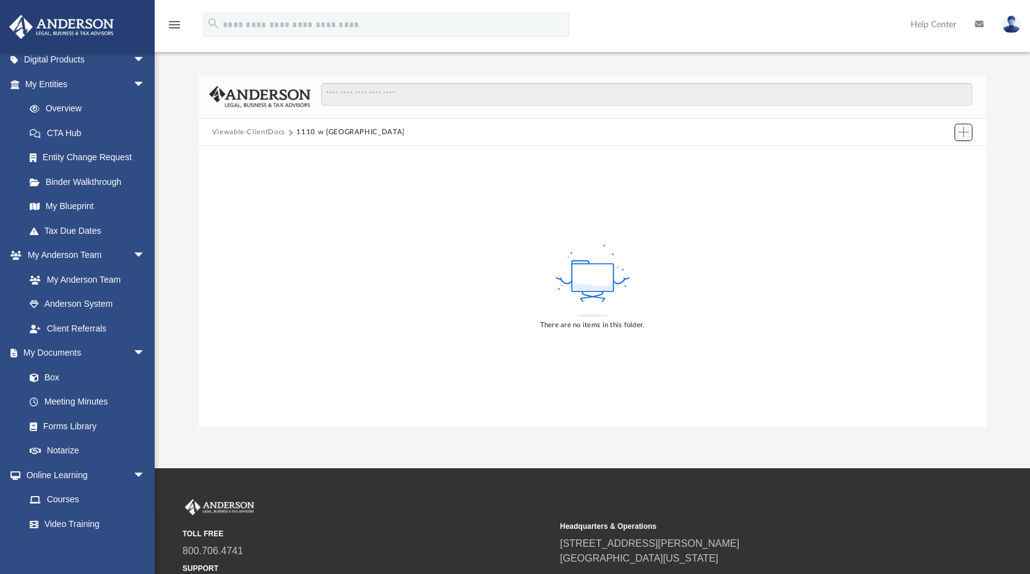
click at [965, 133] on span "Add" at bounding box center [963, 132] width 11 height 11
click at [948, 158] on li "Upload" at bounding box center [946, 156] width 40 height 13
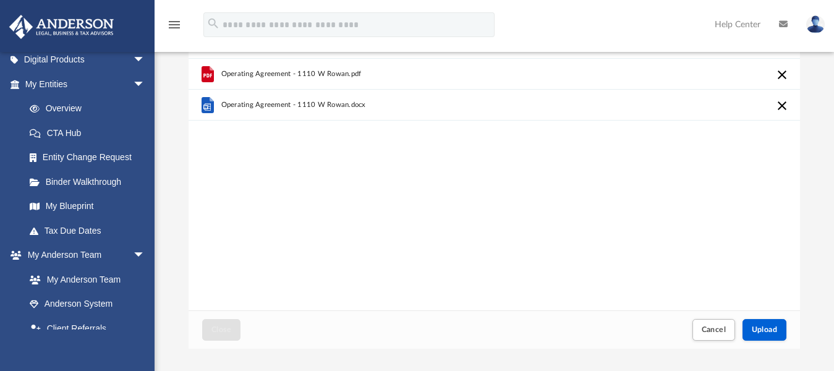
scroll to position [307, 0]
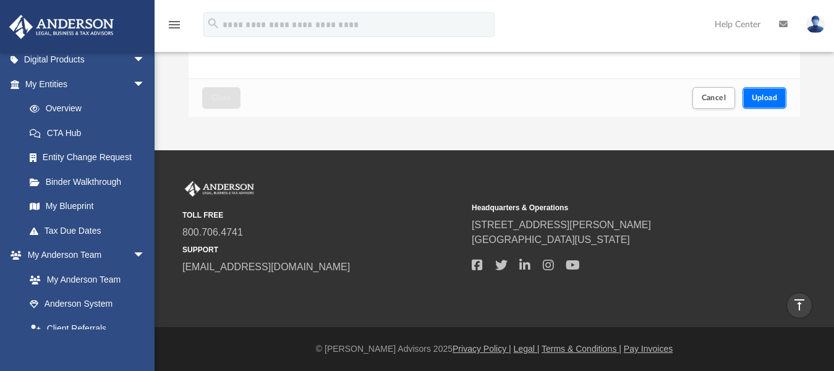
click at [763, 101] on span "Upload" at bounding box center [765, 97] width 26 height 7
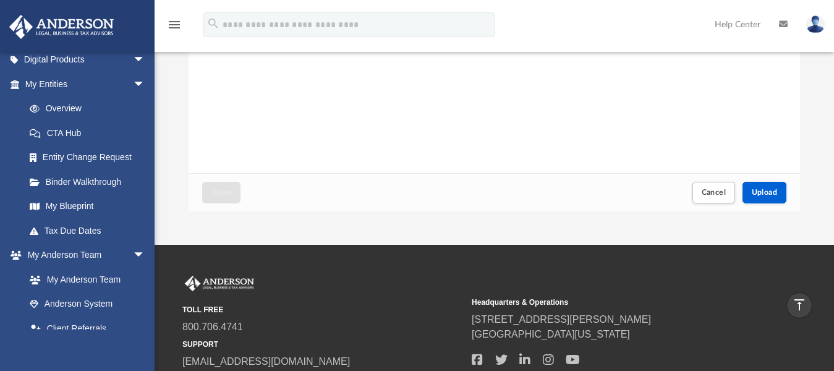
scroll to position [209, 0]
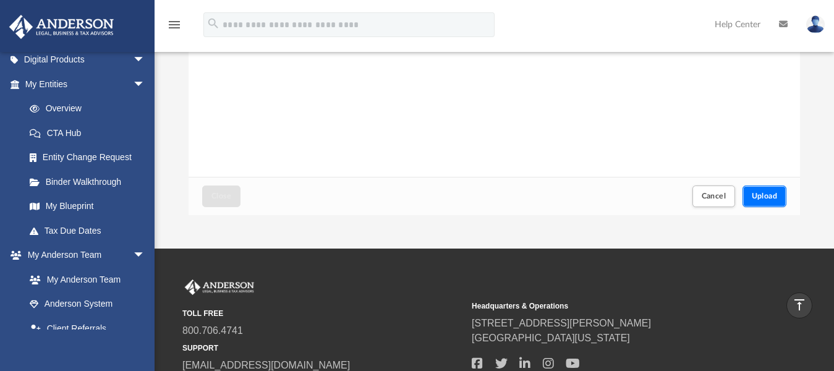
click at [762, 192] on span "Upload" at bounding box center [765, 195] width 26 height 7
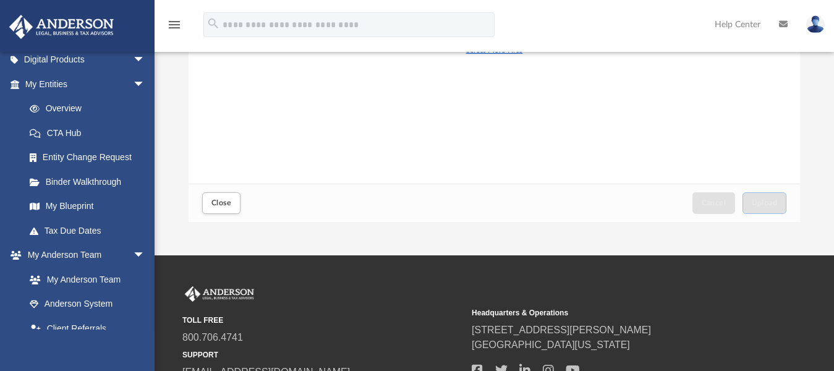
scroll to position [307, 0]
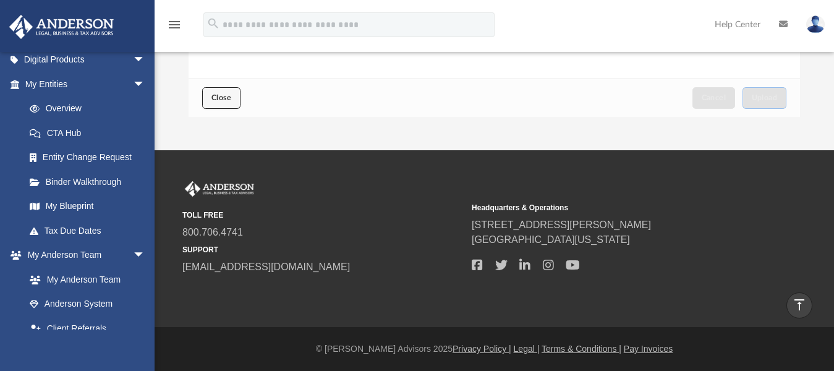
click at [226, 103] on button "Close" at bounding box center [221, 98] width 38 height 22
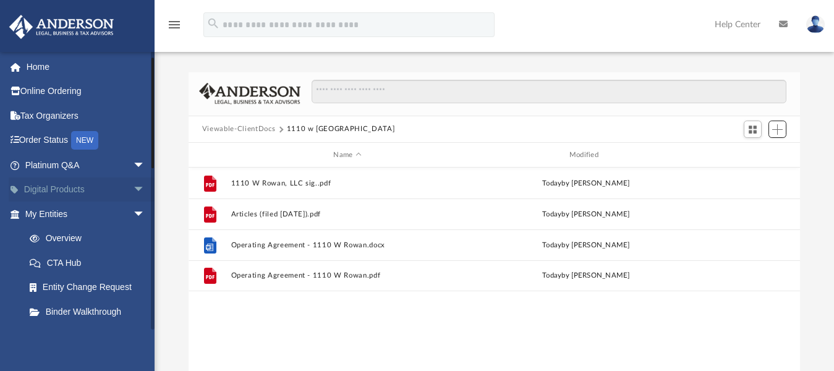
scroll to position [24, 0]
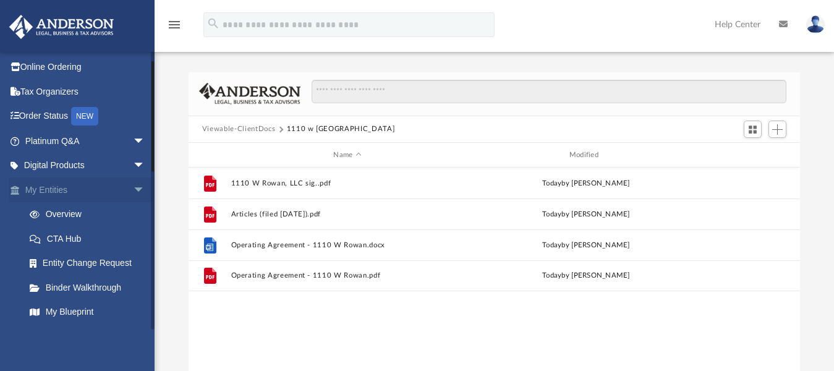
click at [133, 188] on span "arrow_drop_down" at bounding box center [145, 190] width 25 height 25
click at [53, 189] on link "My Entities arrow_drop_up" at bounding box center [86, 190] width 155 height 25
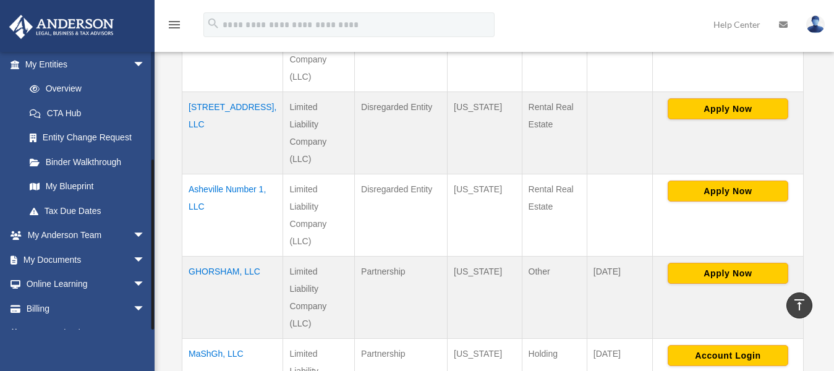
scroll to position [168, 0]
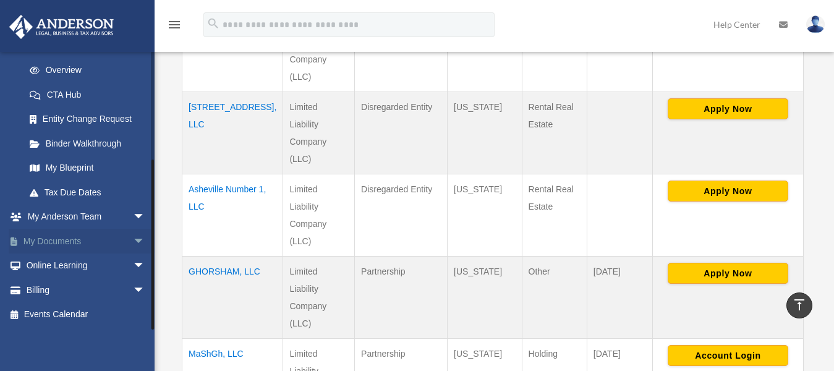
click at [133, 244] on span "arrow_drop_down" at bounding box center [145, 241] width 25 height 25
click at [59, 268] on link "Box" at bounding box center [90, 266] width 147 height 25
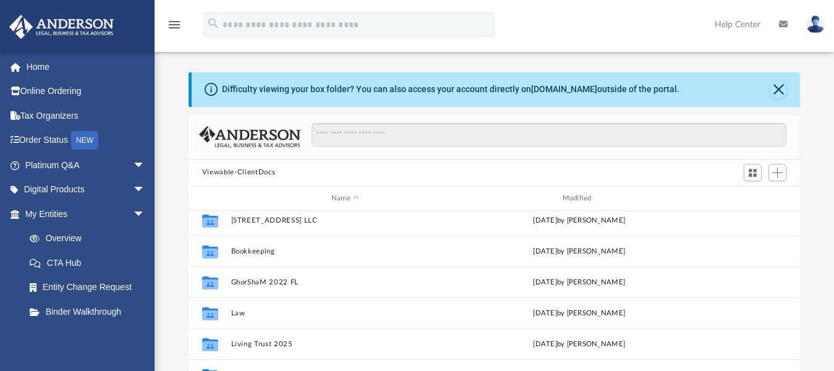
scroll to position [38, 0]
click at [776, 172] on span "Add" at bounding box center [777, 173] width 11 height 11
click at [759, 221] on li "New Folder" at bounding box center [760, 216] width 40 height 13
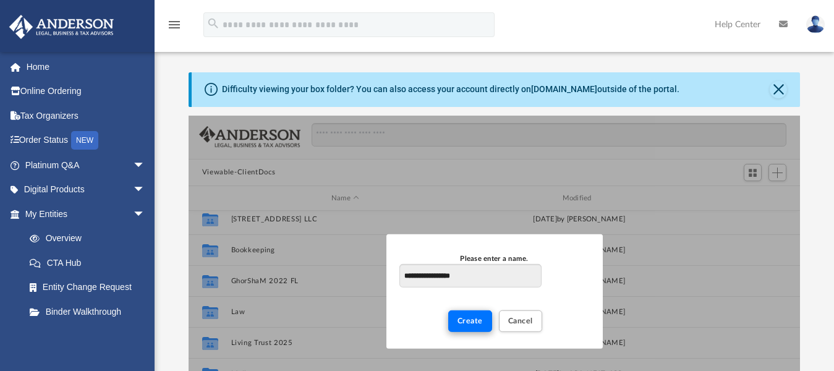
type input "**********"
click at [462, 325] on span "Create" at bounding box center [470, 320] width 25 height 7
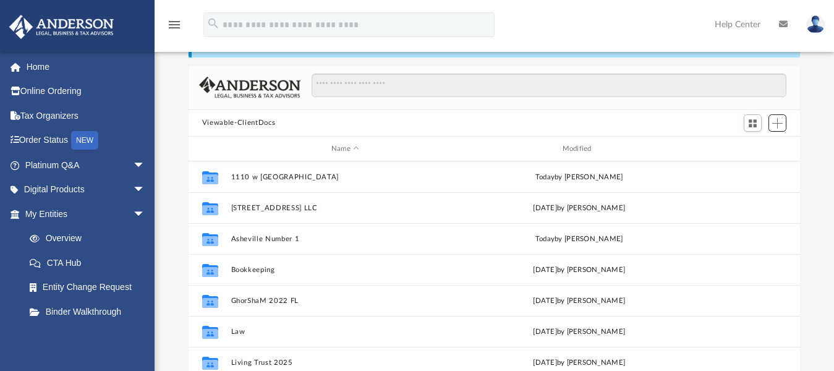
scroll to position [48, 0]
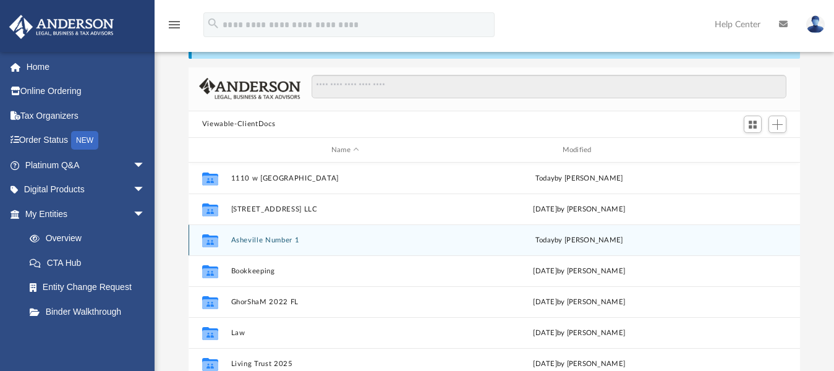
click at [276, 239] on button "Asheville Number 1" at bounding box center [345, 240] width 229 height 8
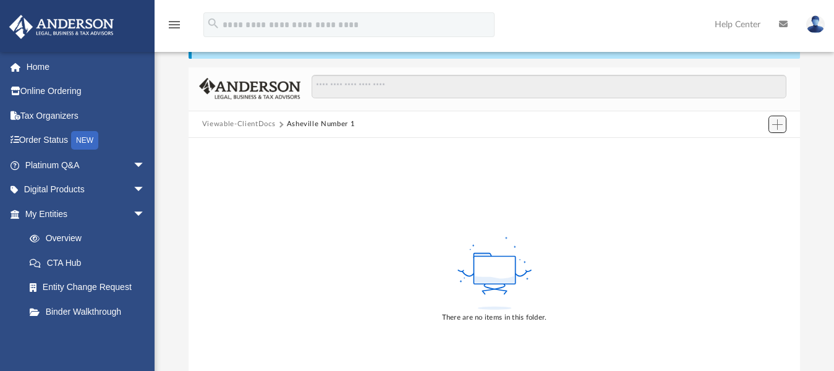
click at [781, 125] on span "Add" at bounding box center [777, 124] width 11 height 11
click at [756, 153] on li "Upload" at bounding box center [760, 148] width 40 height 13
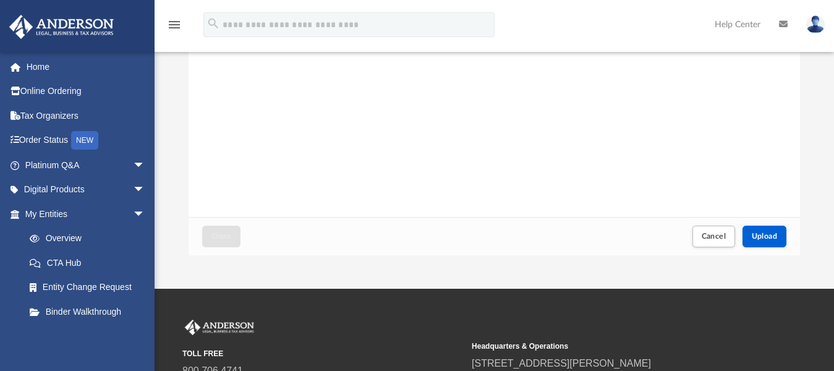
scroll to position [351, 0]
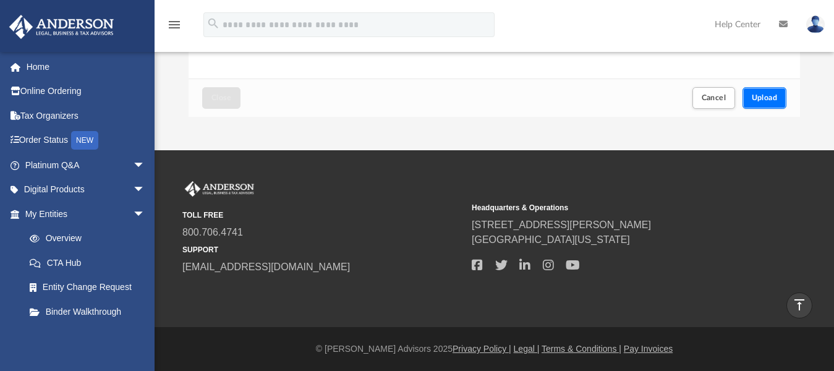
click at [766, 98] on span "Upload" at bounding box center [765, 97] width 26 height 7
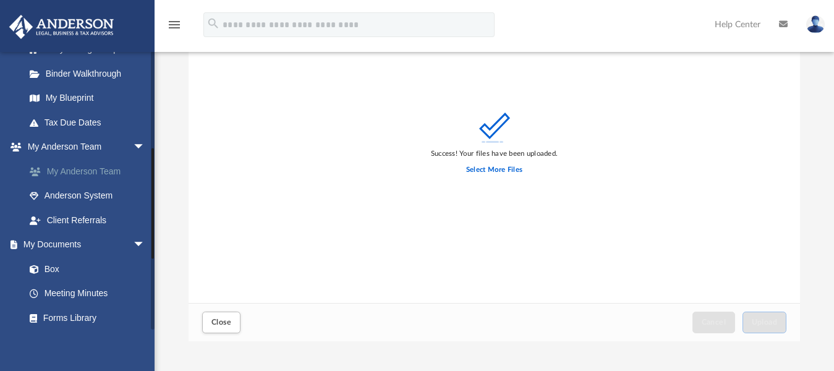
scroll to position [272, 0]
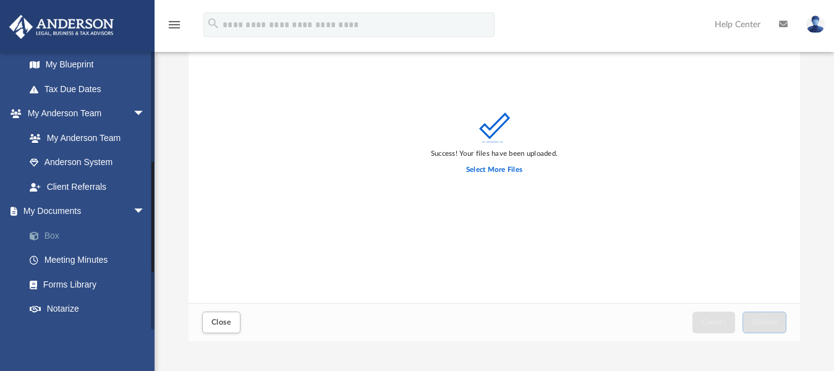
click at [56, 234] on link "Box" at bounding box center [90, 235] width 147 height 25
click at [217, 325] on span "Close" at bounding box center [222, 322] width 20 height 7
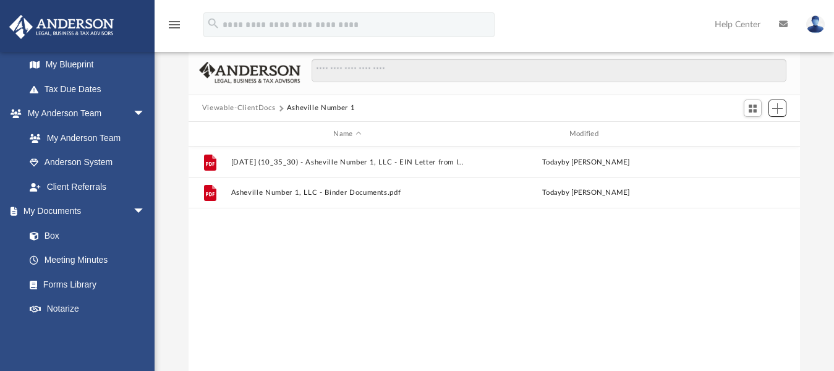
scroll to position [72, 0]
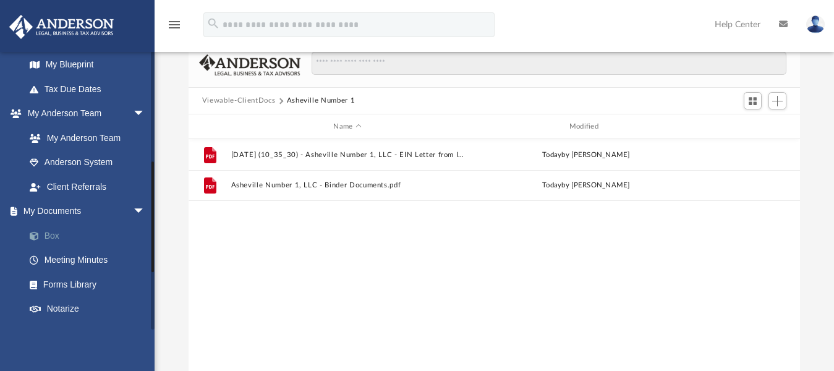
click at [57, 234] on link "Box" at bounding box center [90, 235] width 147 height 25
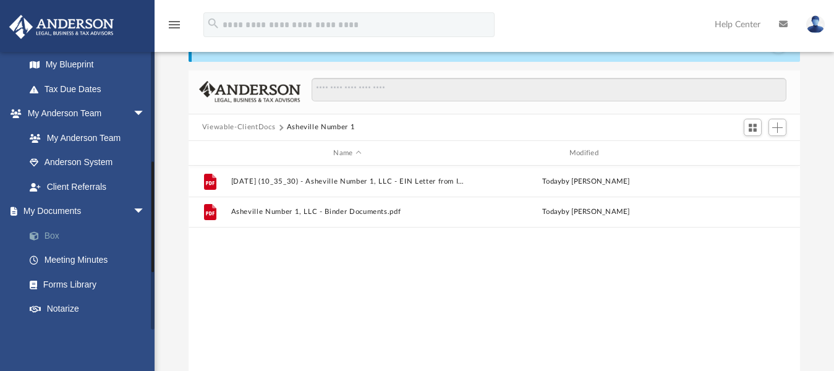
scroll to position [43, 0]
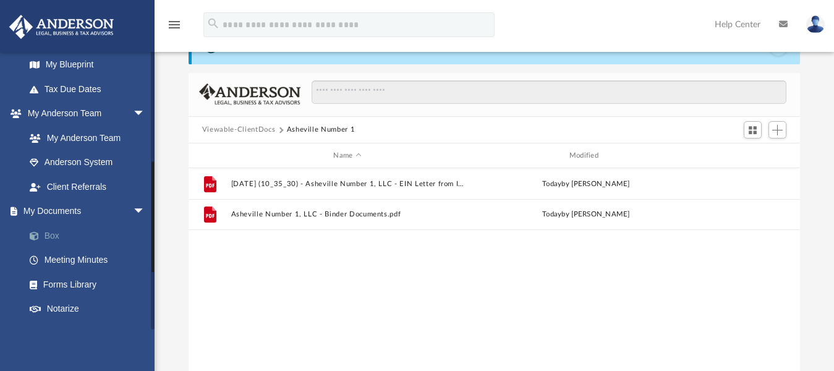
click at [54, 235] on link "Box" at bounding box center [90, 235] width 147 height 25
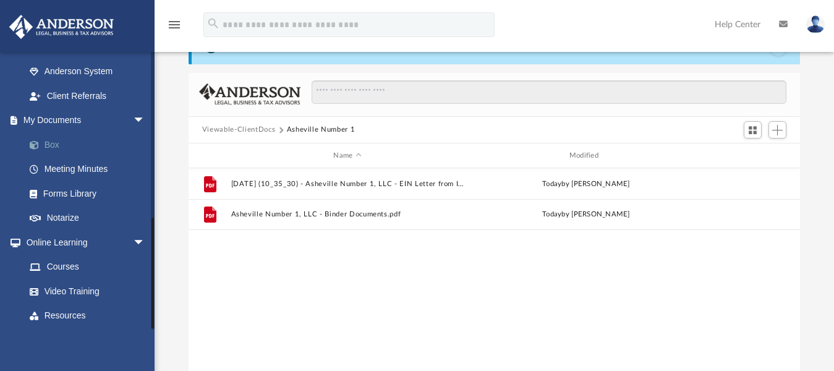
scroll to position [413, 0]
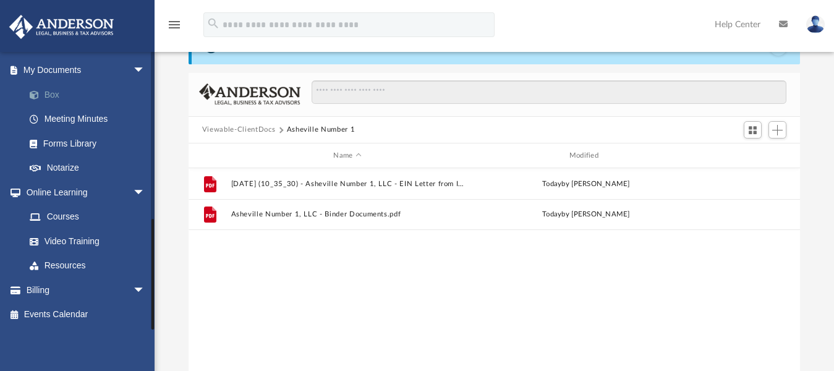
click at [51, 94] on link "Box" at bounding box center [90, 94] width 147 height 25
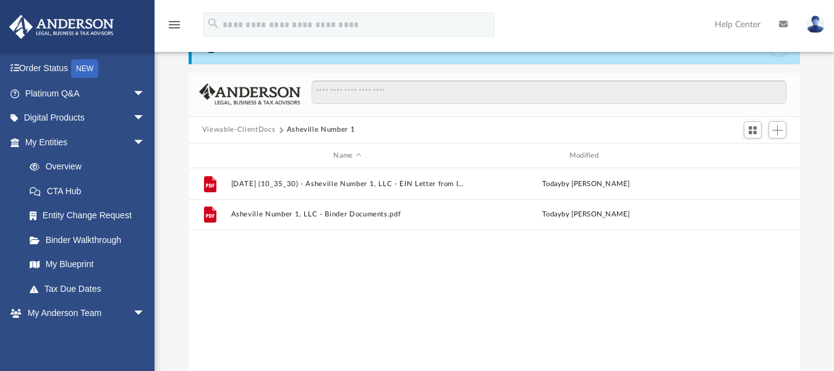
scroll to position [64, 0]
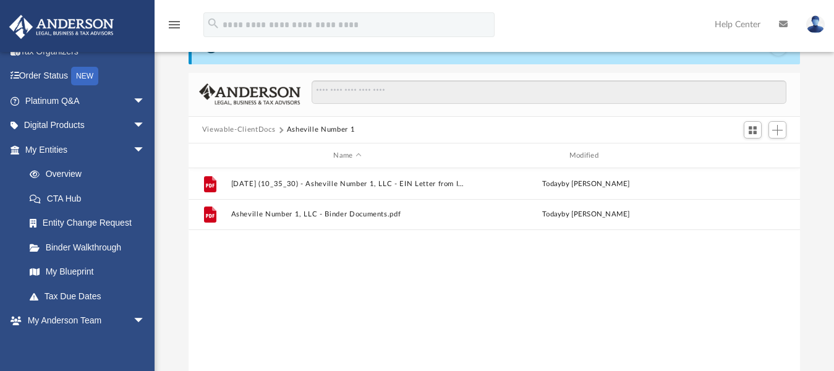
click at [233, 129] on button "Viewable-ClientDocs" at bounding box center [238, 129] width 73 height 11
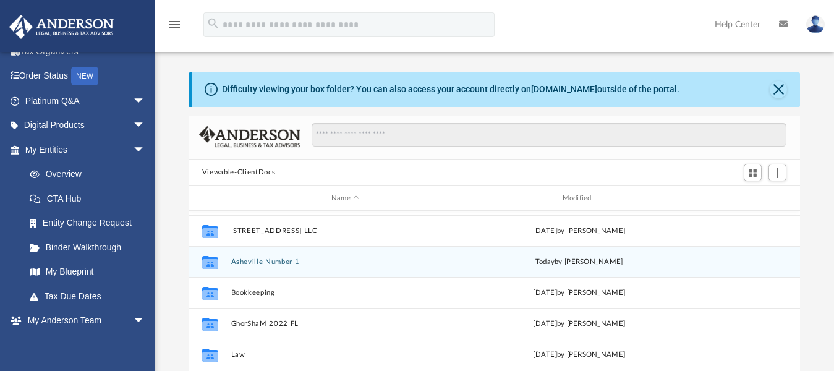
scroll to position [36, 0]
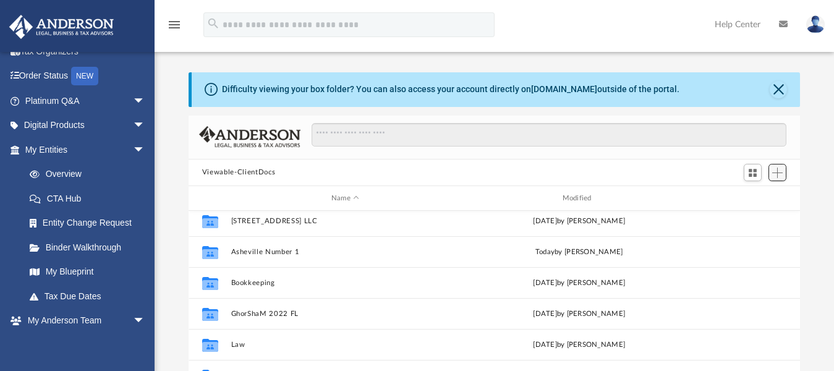
click at [781, 172] on span "Add" at bounding box center [777, 173] width 11 height 11
click at [753, 218] on li "New Folder" at bounding box center [760, 216] width 40 height 13
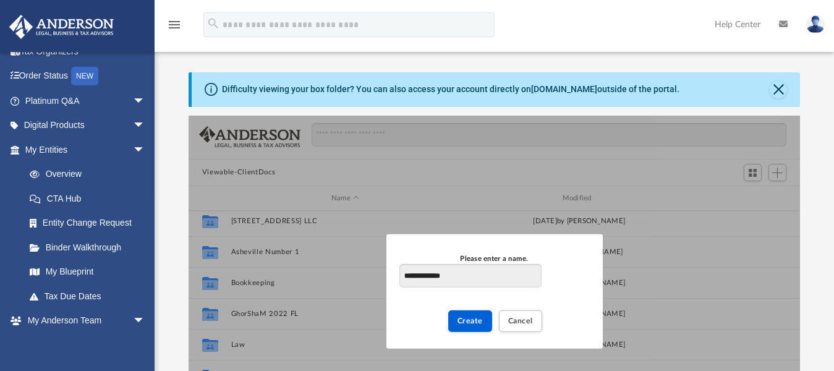
click at [429, 280] on input "**********" at bounding box center [471, 276] width 142 height 24
click at [468, 278] on input "**********" at bounding box center [471, 276] width 142 height 24
type input "**********"
click at [482, 324] on span "Create" at bounding box center [470, 320] width 25 height 7
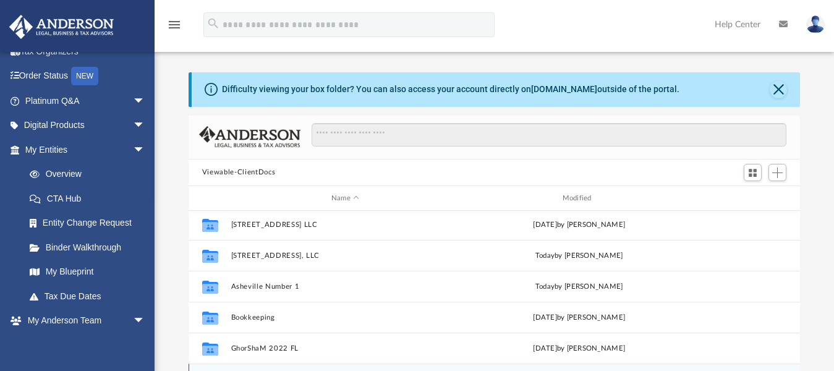
scroll to position [25, 0]
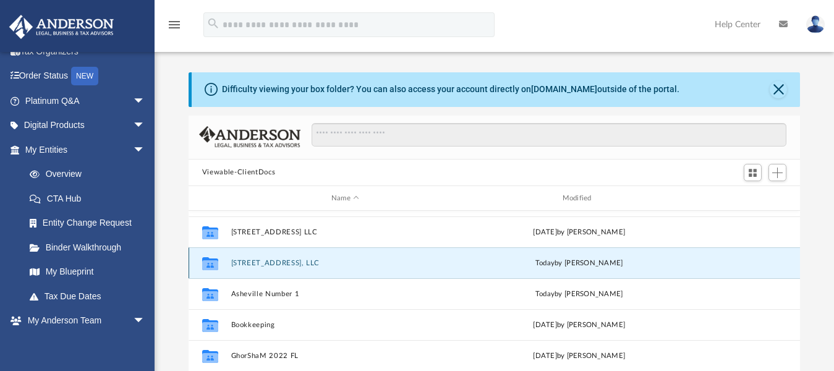
click at [281, 265] on button "3106 Metthame drive, LLC" at bounding box center [345, 263] width 229 height 8
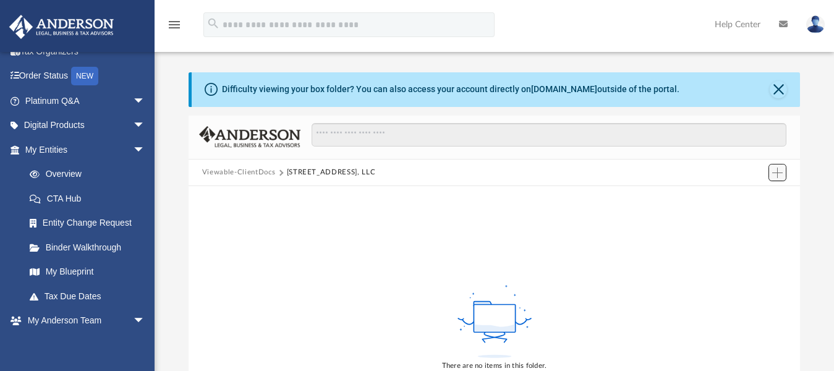
click at [777, 173] on span "Add" at bounding box center [777, 173] width 11 height 11
click at [762, 196] on li "Upload" at bounding box center [760, 196] width 40 height 13
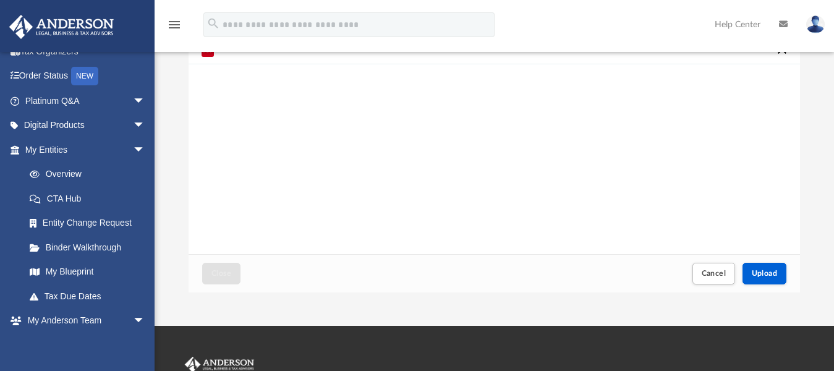
scroll to position [351, 0]
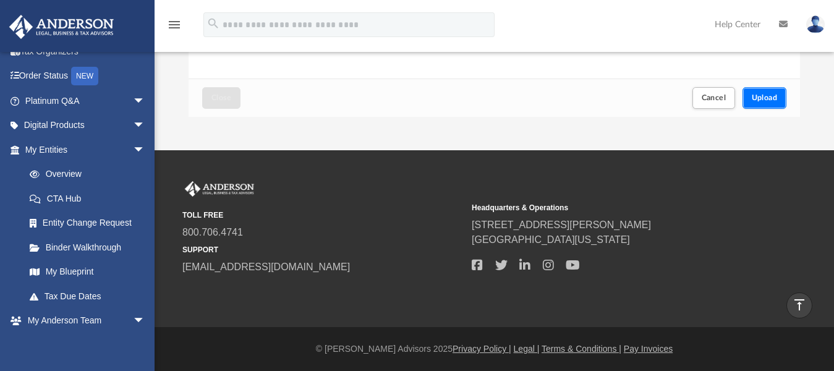
click at [769, 95] on span "Upload" at bounding box center [765, 97] width 26 height 7
click at [223, 101] on span "Close" at bounding box center [222, 97] width 20 height 7
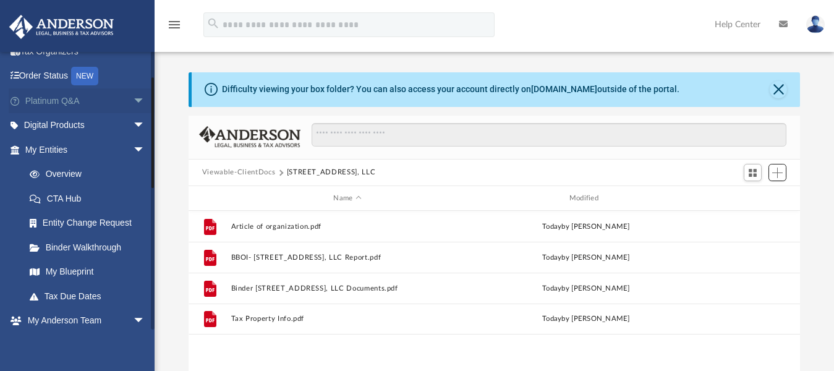
scroll to position [0, 0]
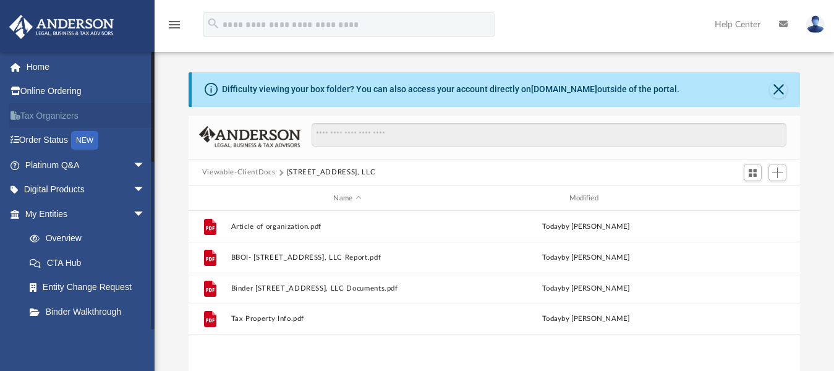
click at [33, 114] on link "Tax Organizers" at bounding box center [86, 115] width 155 height 25
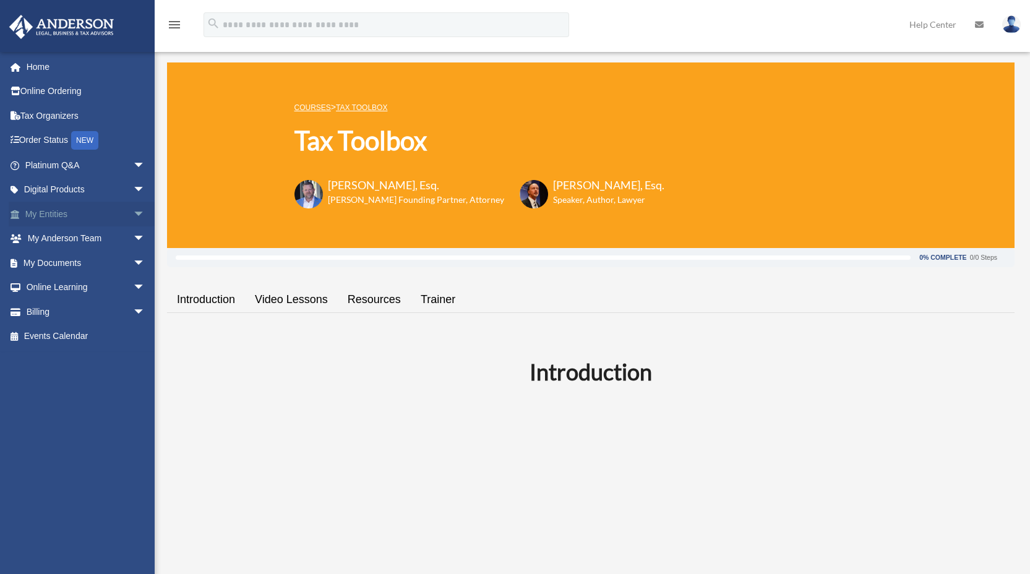
click at [133, 214] on span "arrow_drop_down" at bounding box center [145, 214] width 25 height 25
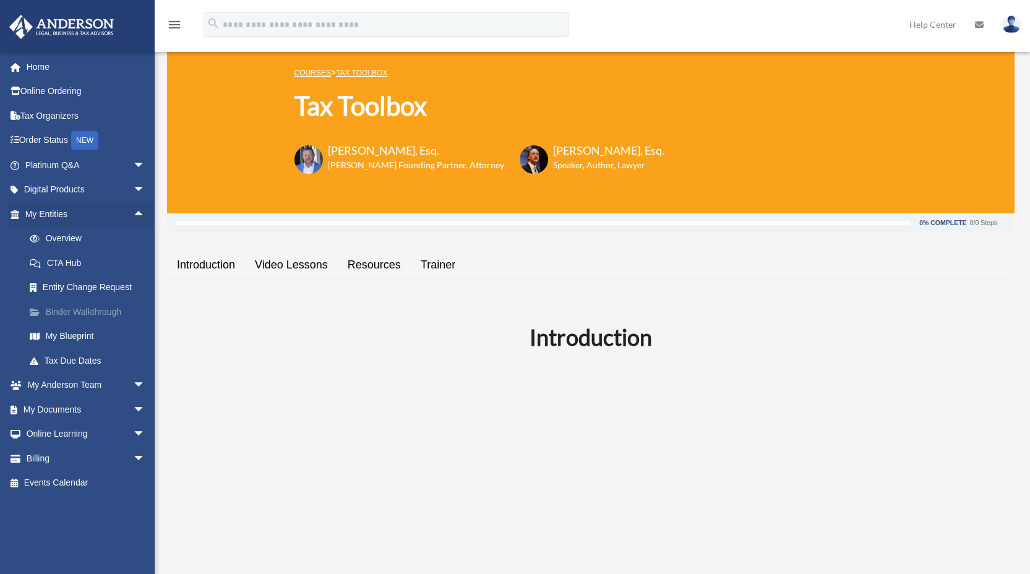
scroll to position [40, 0]
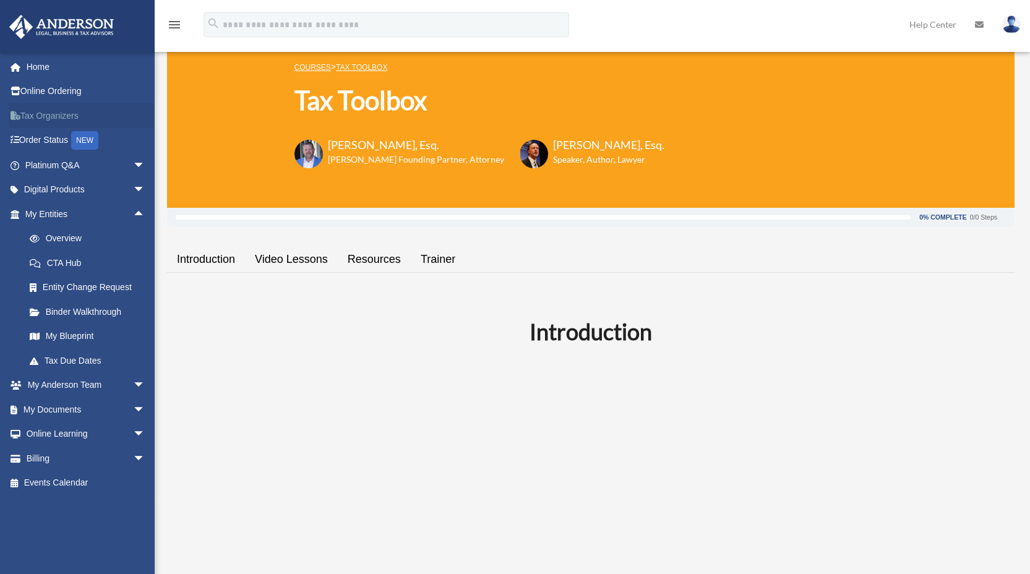
click at [38, 114] on link "Tax Organizers" at bounding box center [86, 115] width 155 height 25
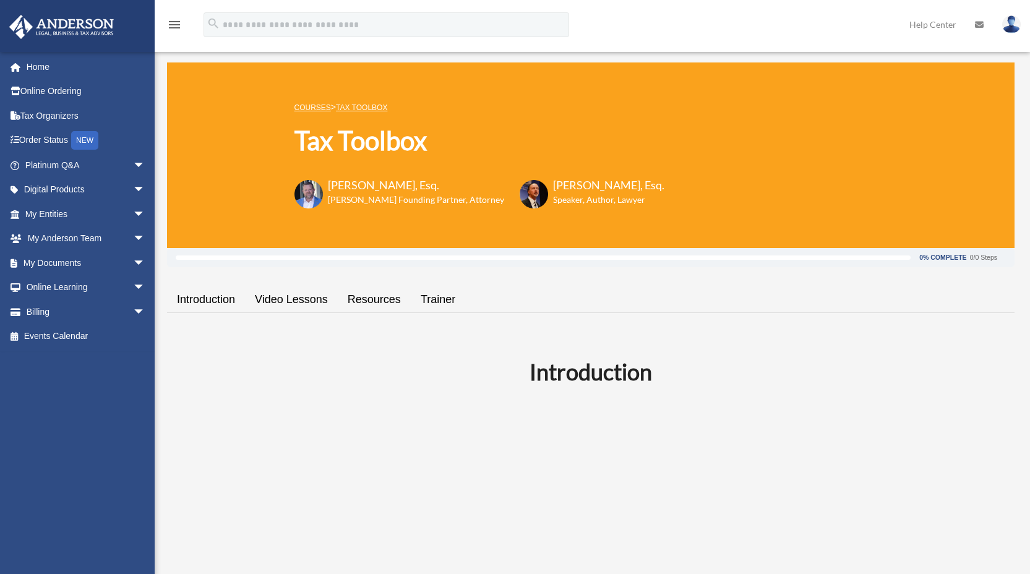
scroll to position [40, 0]
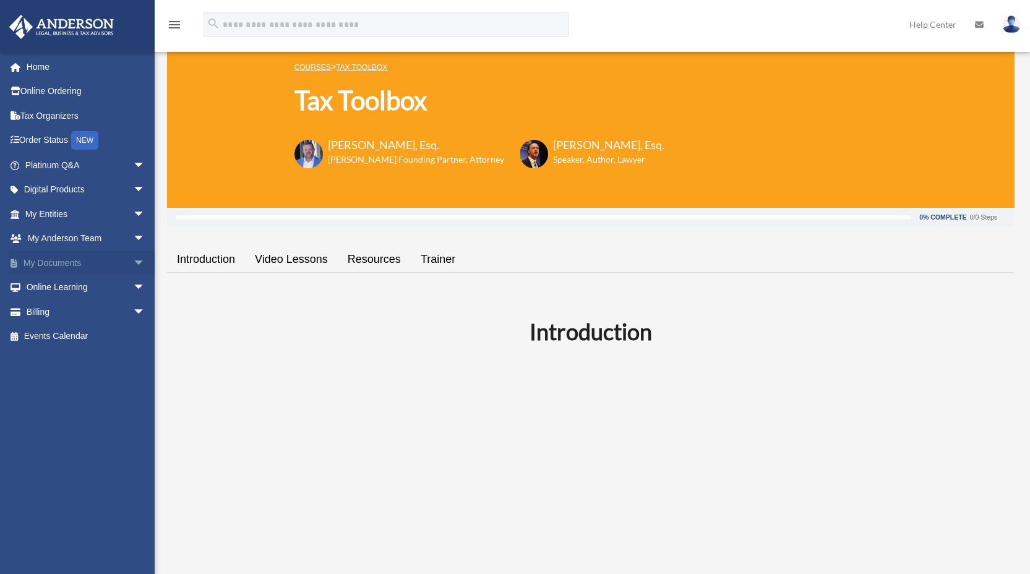
click at [133, 262] on span "arrow_drop_down" at bounding box center [145, 262] width 25 height 25
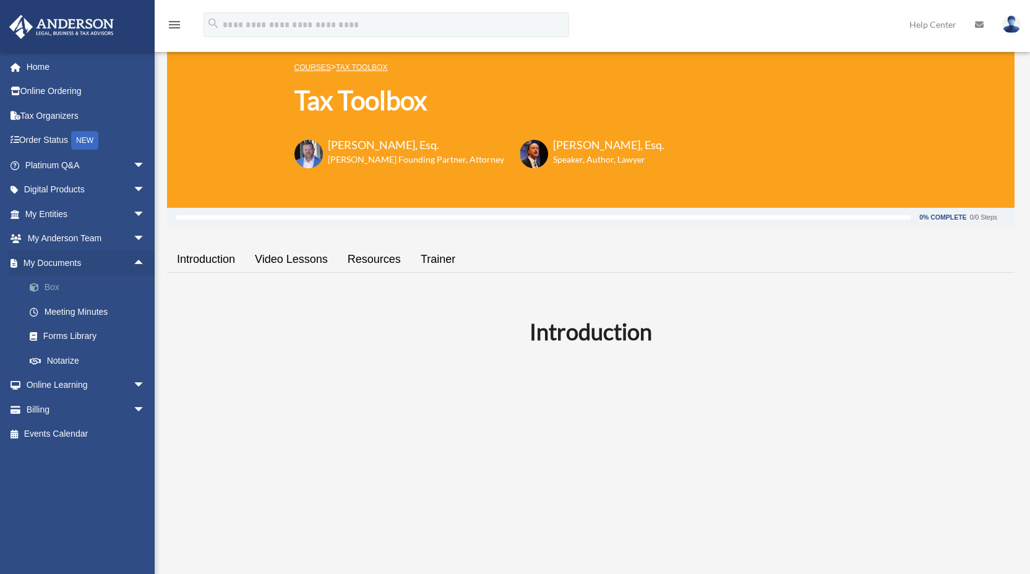
click at [65, 285] on link "Box" at bounding box center [90, 287] width 147 height 25
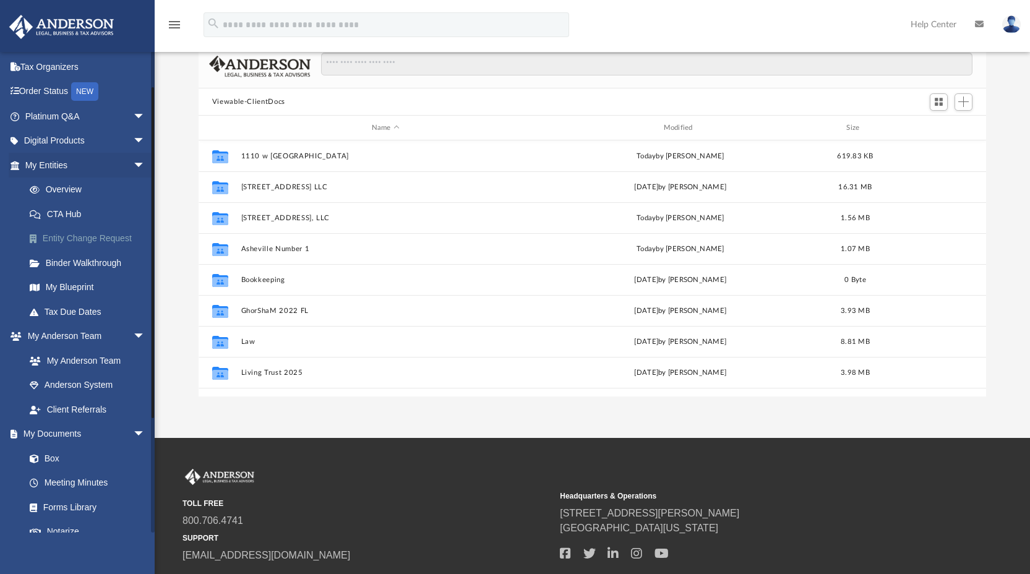
scroll to position [50, 0]
click at [90, 356] on link "My Anderson Team" at bounding box center [90, 359] width 147 height 25
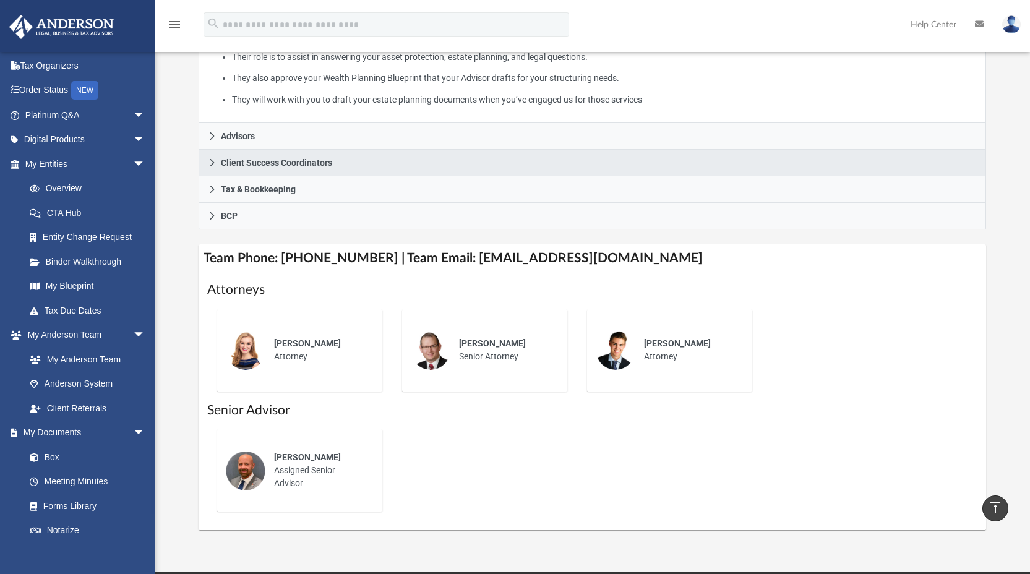
scroll to position [291, 0]
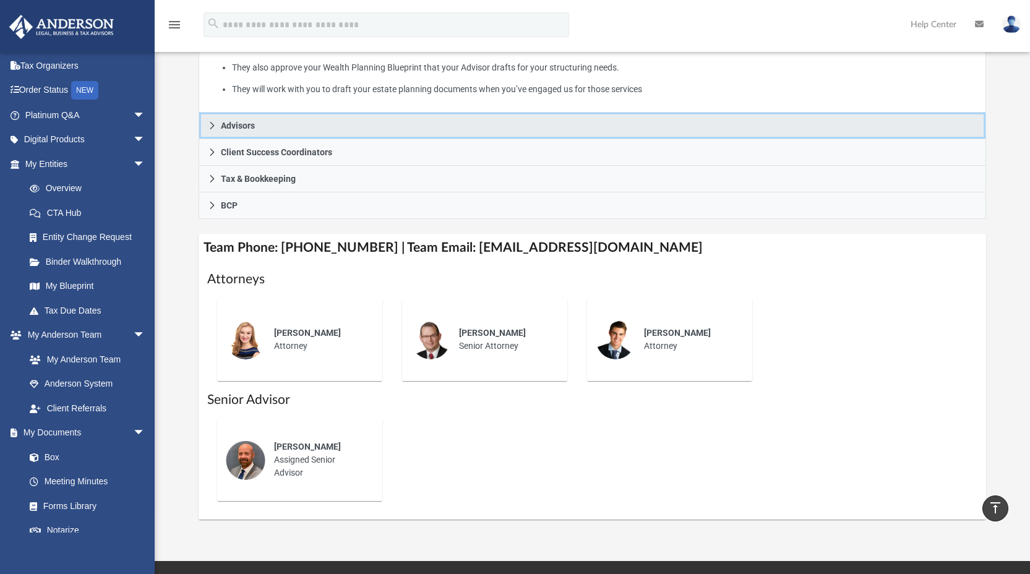
click at [234, 129] on span "Advisors" at bounding box center [238, 125] width 34 height 9
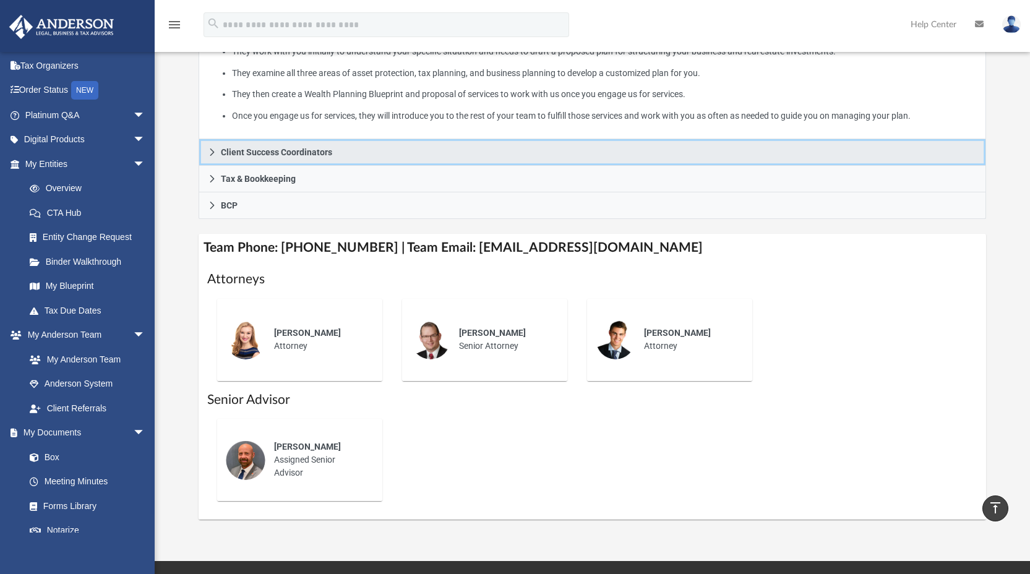
click at [246, 155] on span "Client Success Coordinators" at bounding box center [276, 152] width 111 height 9
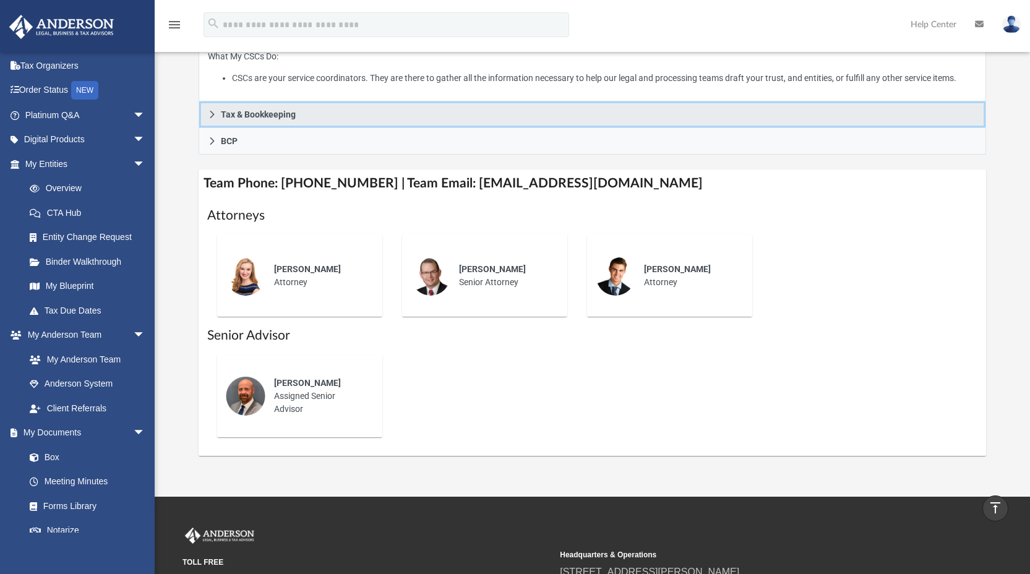
click at [246, 119] on span "Tax & Bookkeeping" at bounding box center [258, 114] width 75 height 9
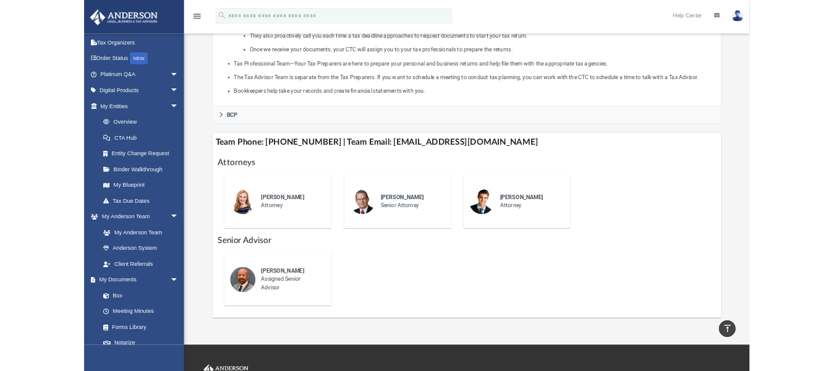
scroll to position [447, 0]
